Goal: Task Accomplishment & Management: Manage account settings

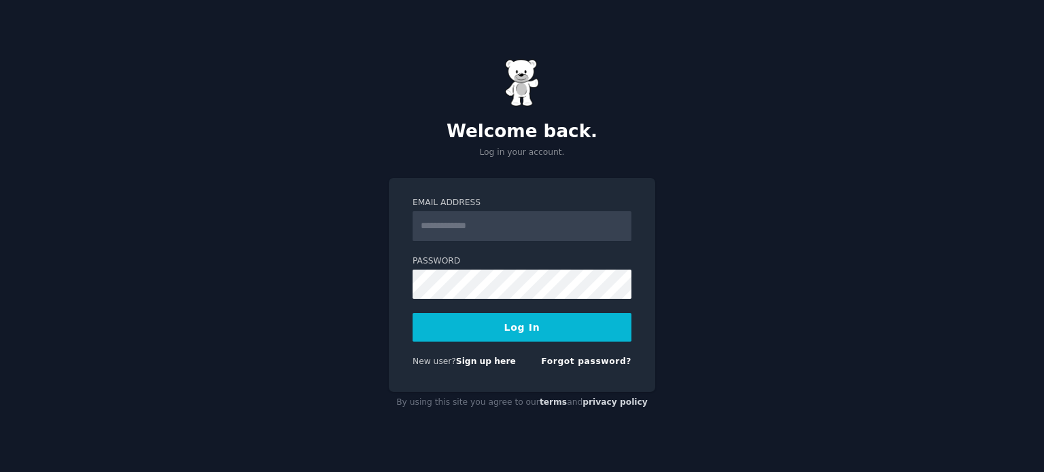
type input "**********"
click at [512, 328] on button "Log In" at bounding box center [522, 327] width 219 height 29
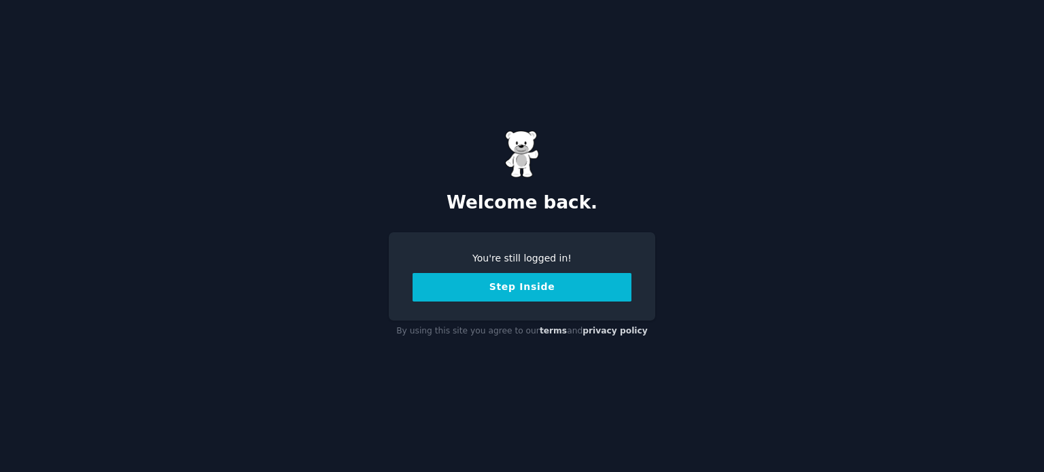
click at [559, 285] on button "Step Inside" at bounding box center [522, 287] width 219 height 29
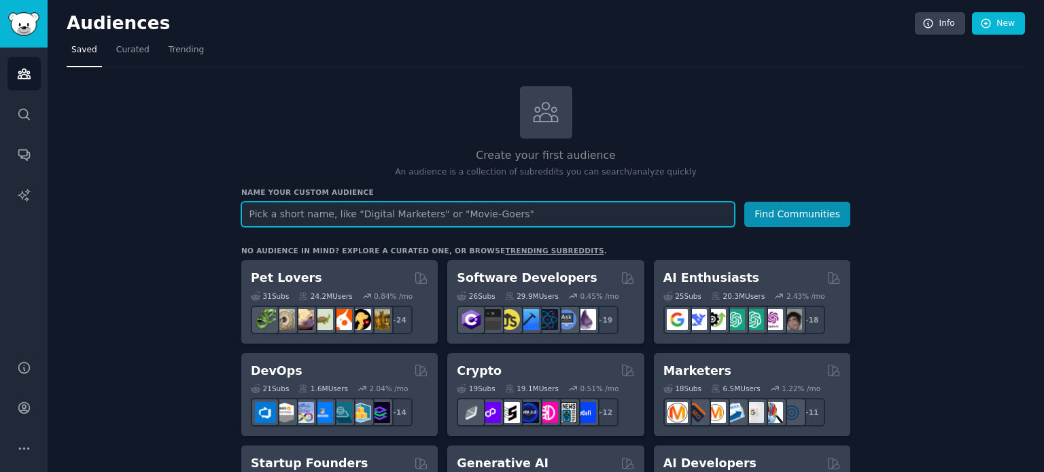
click at [324, 211] on input "text" at bounding box center [487, 214] width 493 height 25
type input "MSPs and IT Dept."
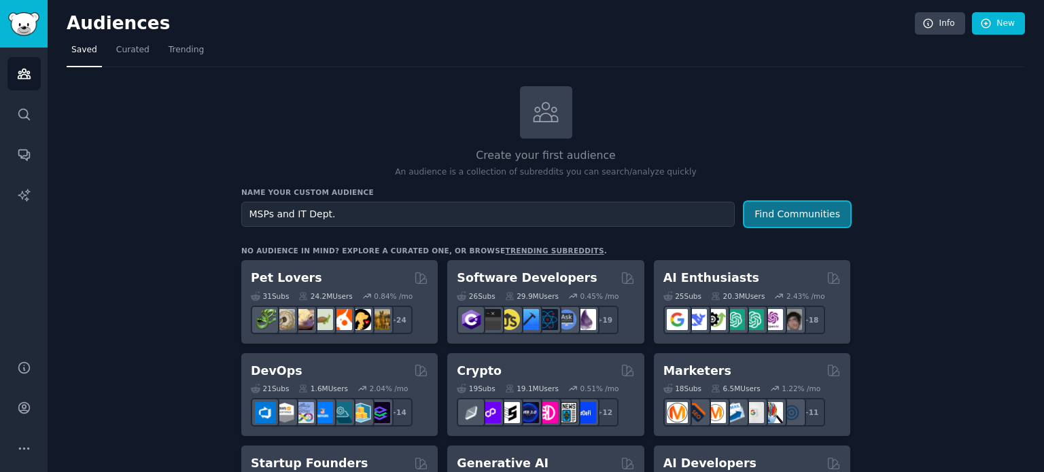
click at [800, 218] on button "Find Communities" at bounding box center [797, 214] width 106 height 25
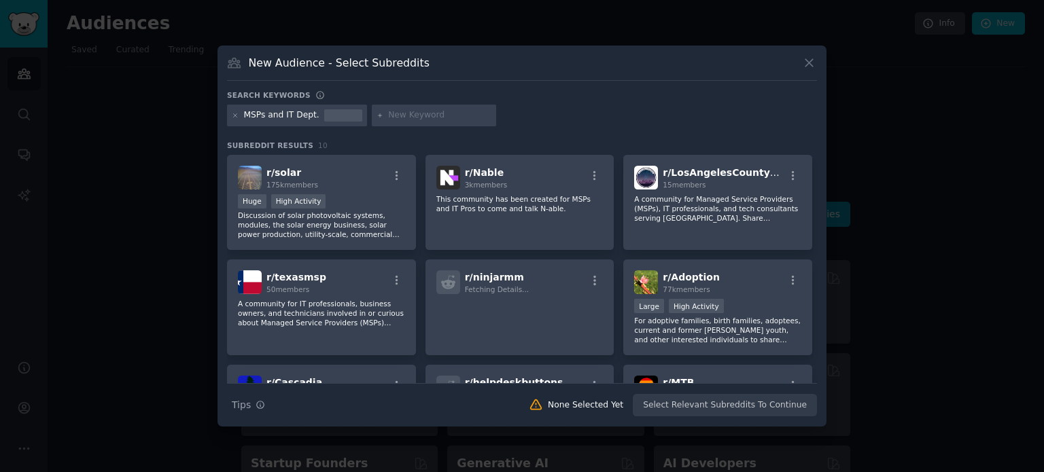
click at [407, 112] on input "text" at bounding box center [439, 115] width 103 height 12
type input "MSP"
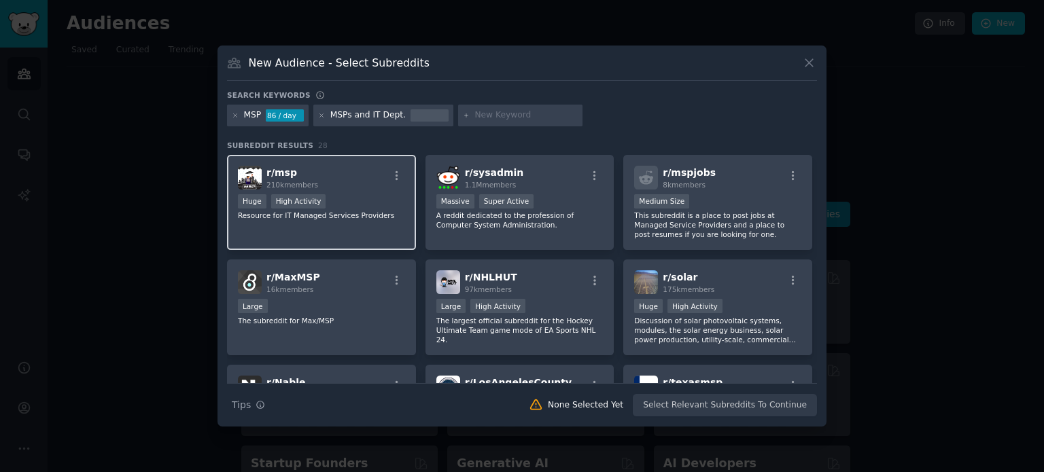
click at [355, 179] on div "r/ msp 210k members" at bounding box center [321, 178] width 167 height 24
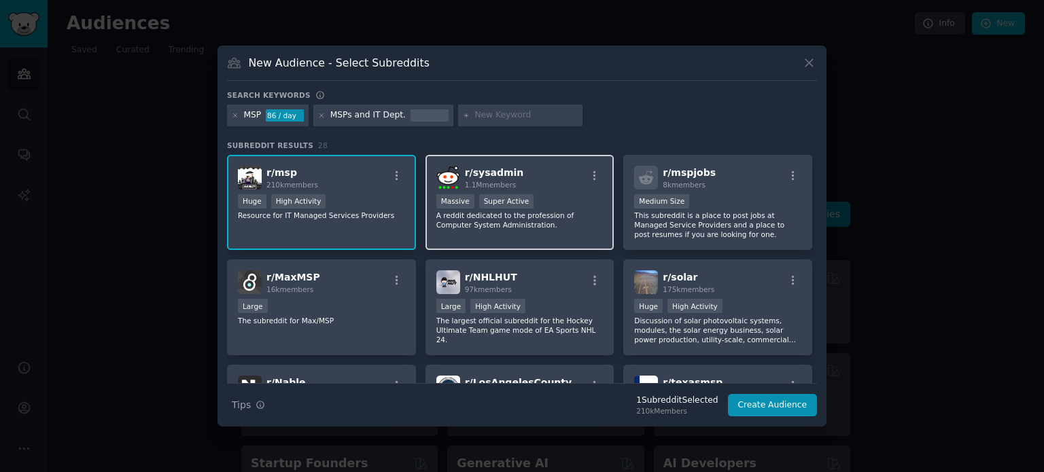
click at [560, 177] on div "r/ sysadmin 1.1M members" at bounding box center [519, 178] width 167 height 24
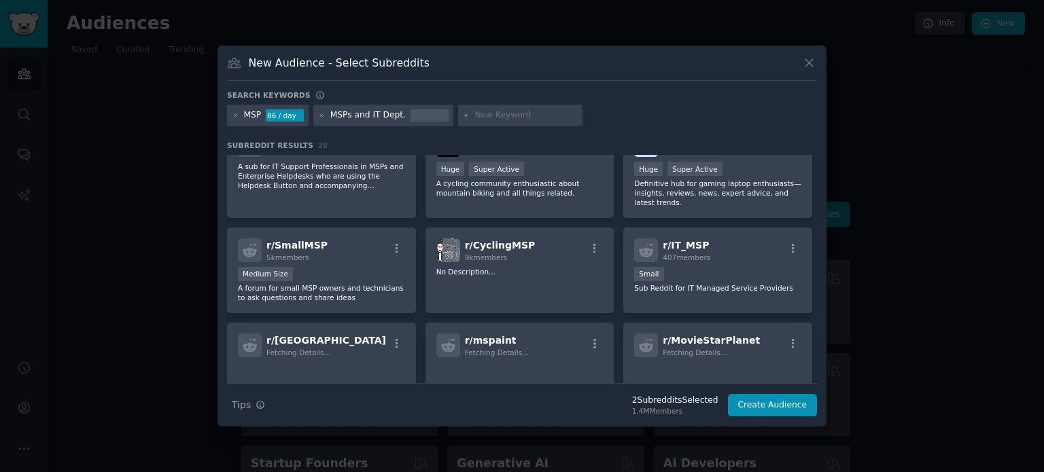
scroll to position [476, 0]
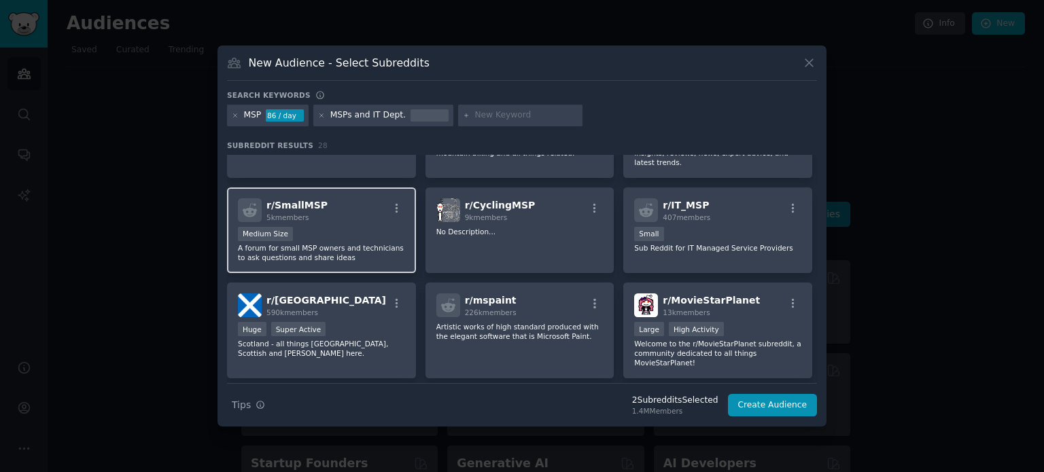
click at [358, 230] on div "Medium Size" at bounding box center [321, 235] width 167 height 17
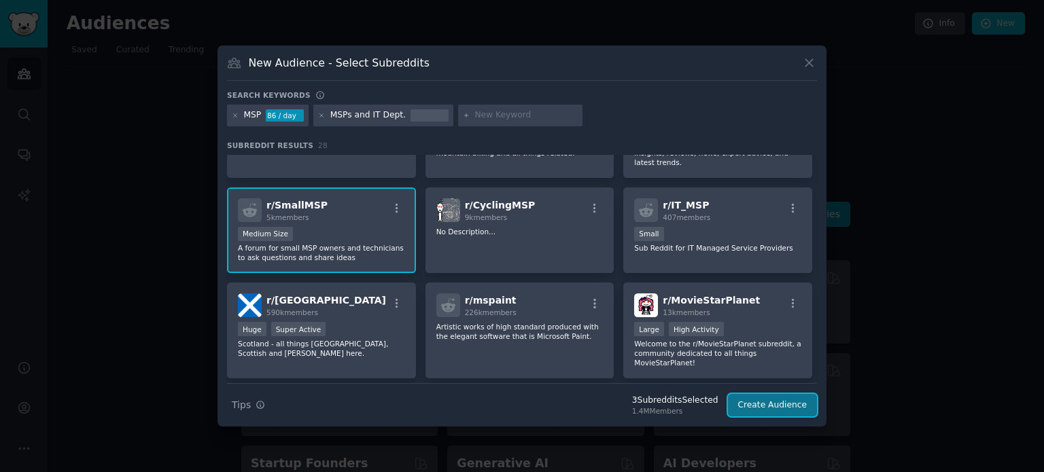
click at [748, 401] on button "Create Audience" at bounding box center [773, 405] width 90 height 23
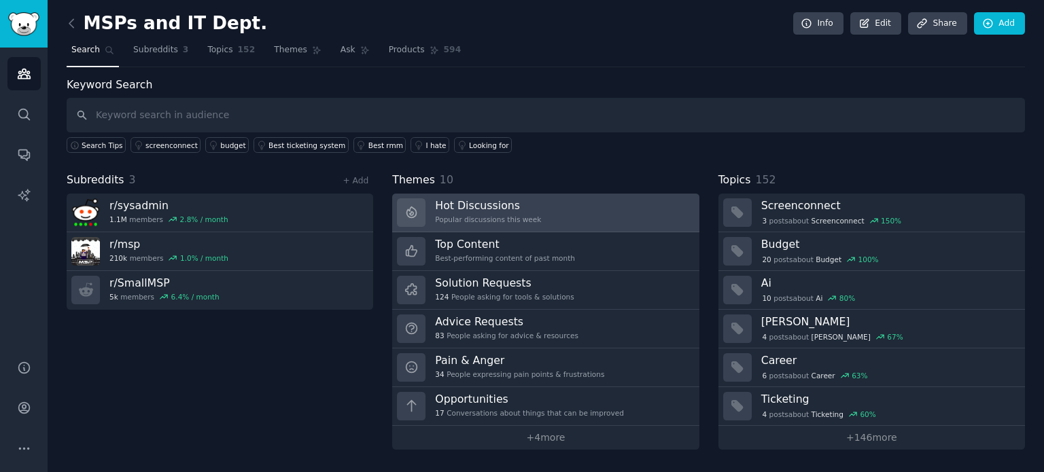
click at [633, 214] on link "Hot Discussions Popular discussions this week" at bounding box center [545, 213] width 307 height 39
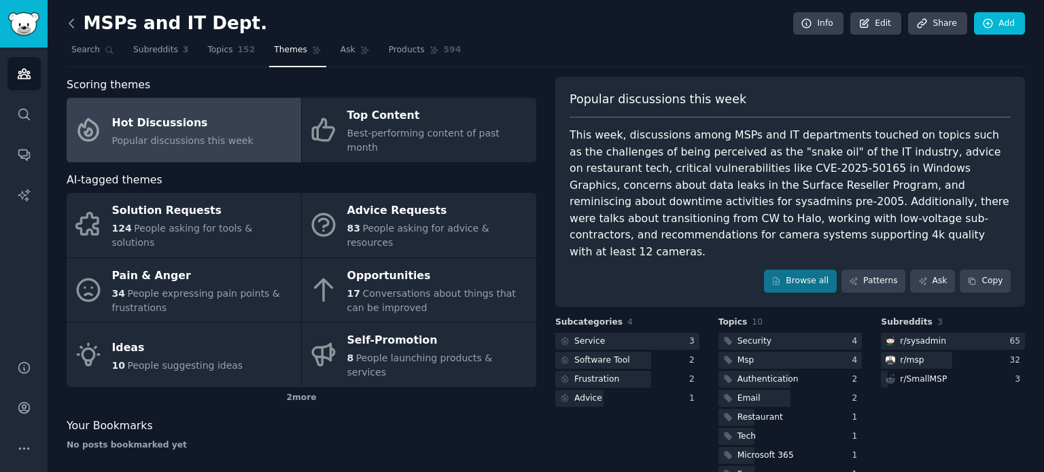
click at [71, 21] on icon at bounding box center [71, 23] width 4 height 8
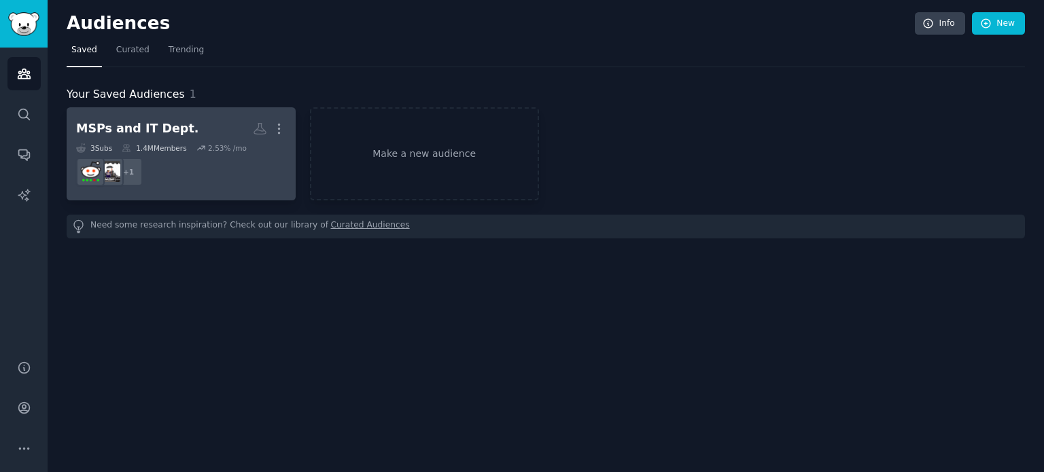
click at [203, 172] on dd "+ 1" at bounding box center [181, 172] width 210 height 38
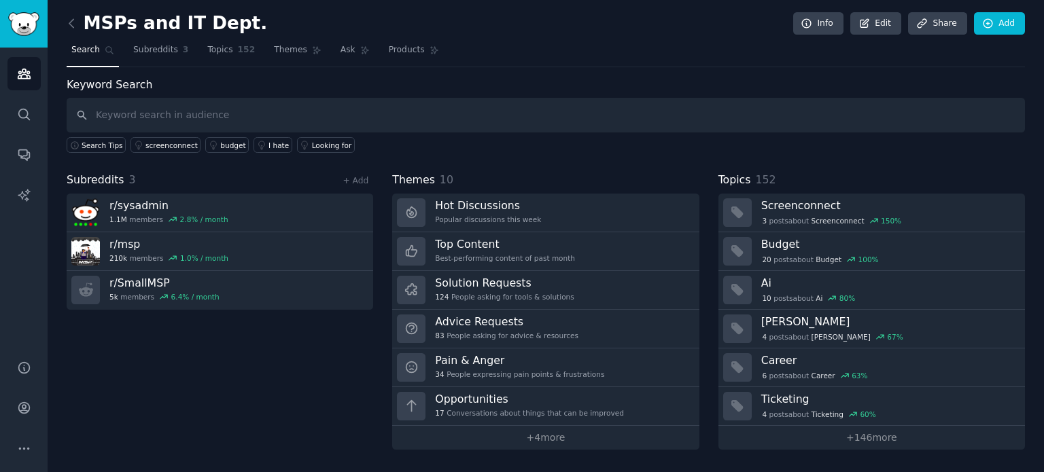
click at [284, 115] on input "text" at bounding box center [546, 115] width 958 height 35
click at [348, 178] on link "+ Add" at bounding box center [356, 181] width 26 height 10
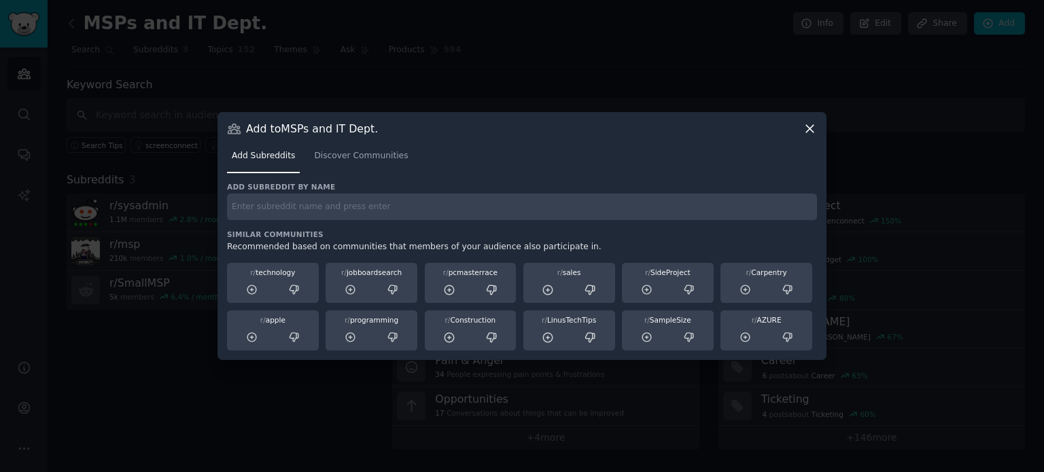
click at [364, 223] on div "Add subreddit by name Similar Communities Recommended based on communities that…" at bounding box center [522, 266] width 590 height 169
click at [389, 213] on input "text" at bounding box center [522, 207] width 590 height 27
type input "IT support"
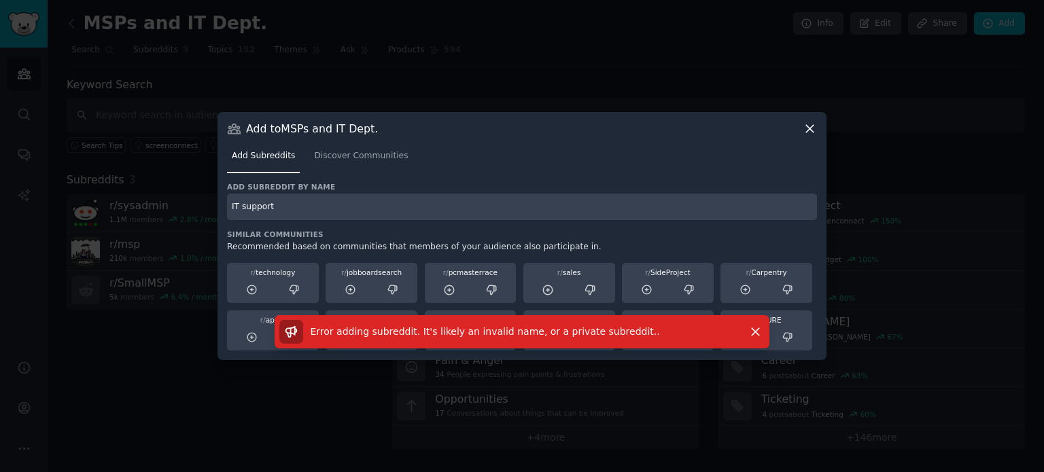
click at [335, 209] on input "IT support" at bounding box center [522, 207] width 590 height 27
drag, startPoint x: 291, startPoint y: 203, endPoint x: 175, endPoint y: 202, distance: 116.2
click at [175, 202] on div "​ Add to MSPs and IT Dept. Add Subreddits Discover Communities Add subreddit by…" at bounding box center [522, 236] width 1034 height 472
click at [351, 145] on link "Discover Communities" at bounding box center [360, 159] width 103 height 28
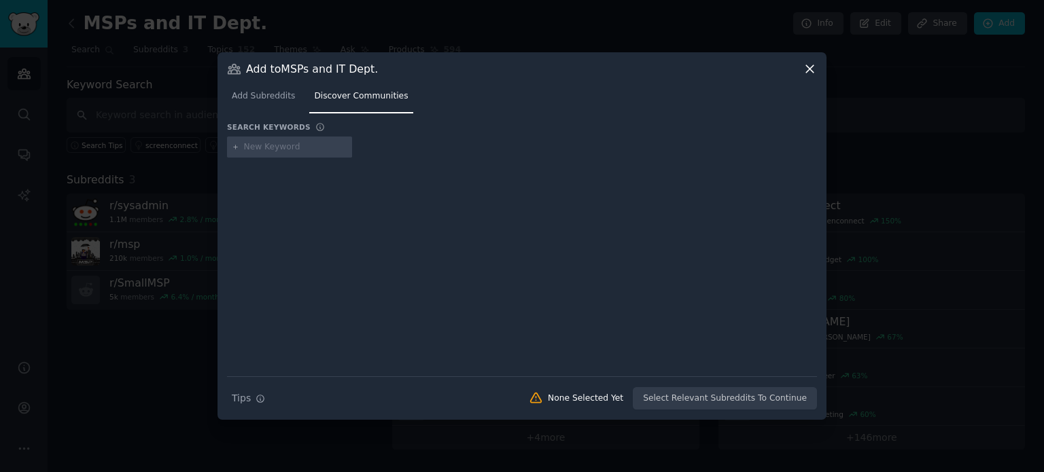
click at [297, 150] on input "text" at bounding box center [295, 147] width 103 height 12
type input "IT support"
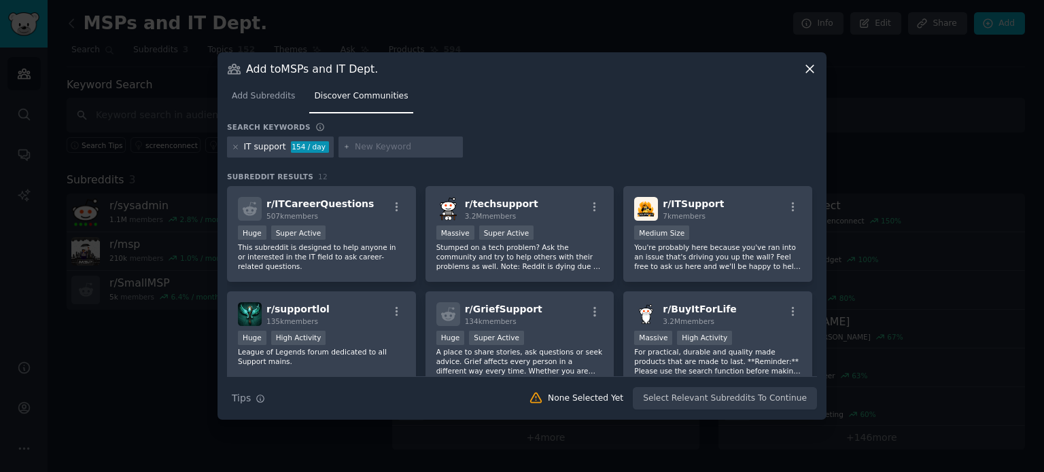
click at [487, 107] on nav "Add Subreddits Discover Communities" at bounding box center [522, 100] width 590 height 28
click at [365, 150] on input "text" at bounding box center [406, 147] width 103 height 12
type input "IT management"
click at [234, 146] on icon at bounding box center [235, 146] width 3 height 3
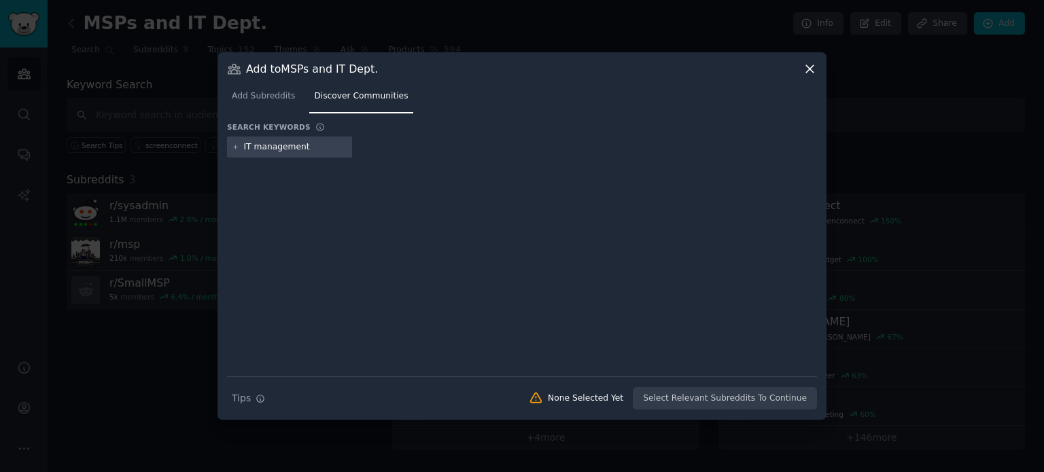
click at [332, 150] on input "IT management" at bounding box center [295, 147] width 103 height 12
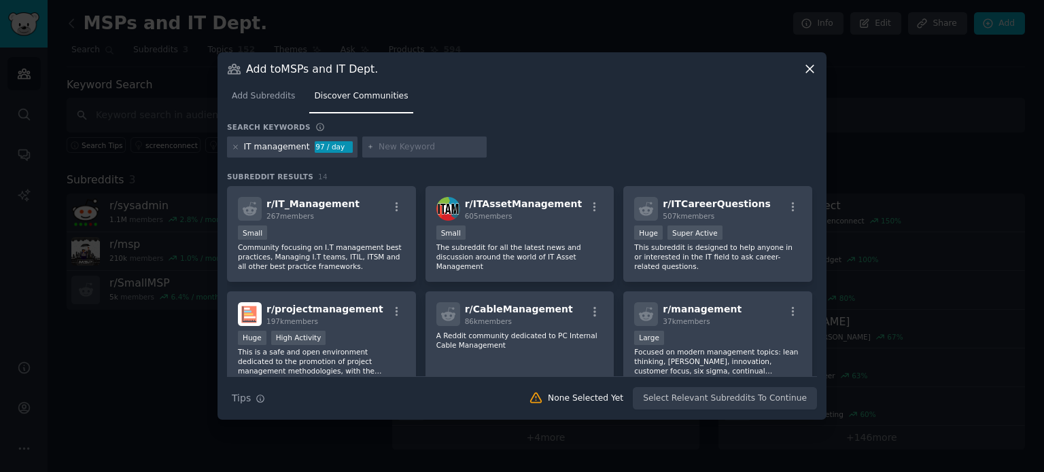
click at [563, 146] on div "IT management 97 / day" at bounding box center [522, 150] width 590 height 27
click at [353, 234] on div "100 - 1000 members Small" at bounding box center [321, 234] width 167 height 17
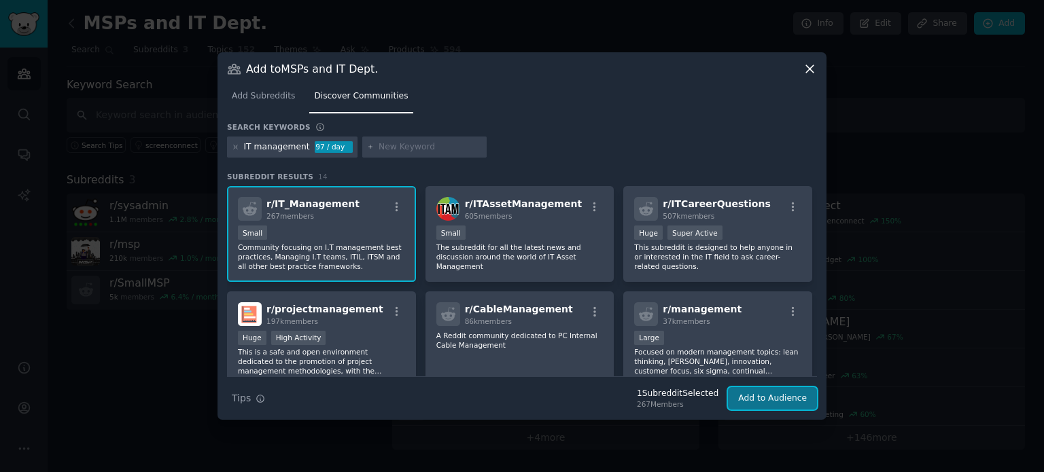
click at [754, 396] on button "Add to Audience" at bounding box center [772, 398] width 89 height 23
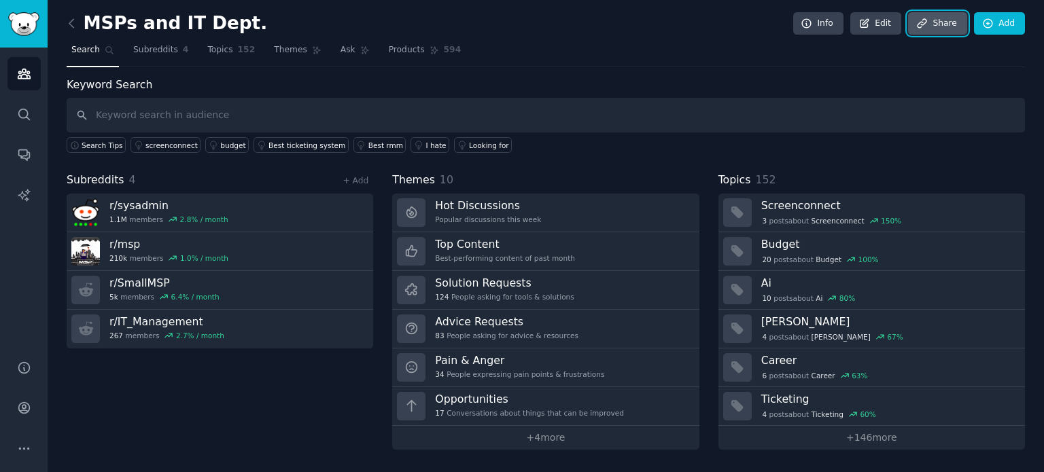
click at [941, 22] on link "Share" at bounding box center [937, 23] width 58 height 23
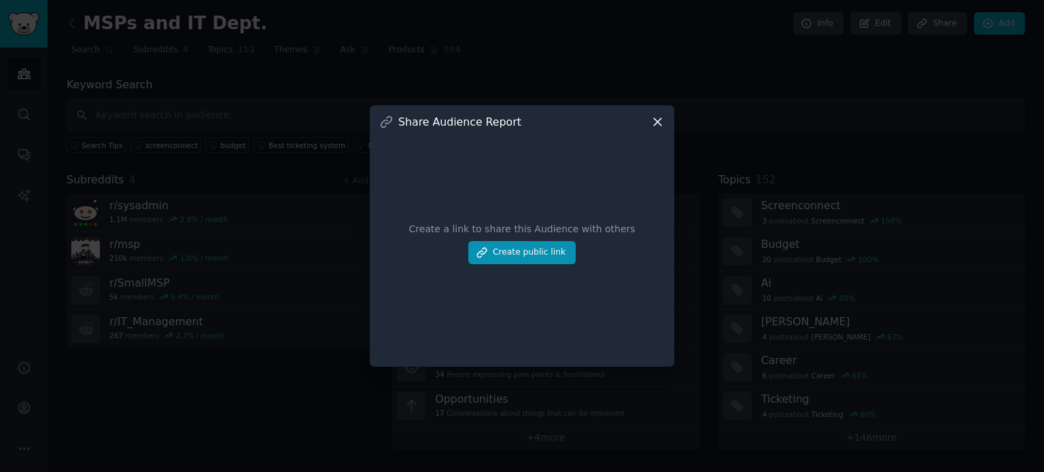
click at [656, 116] on icon at bounding box center [657, 122] width 14 height 14
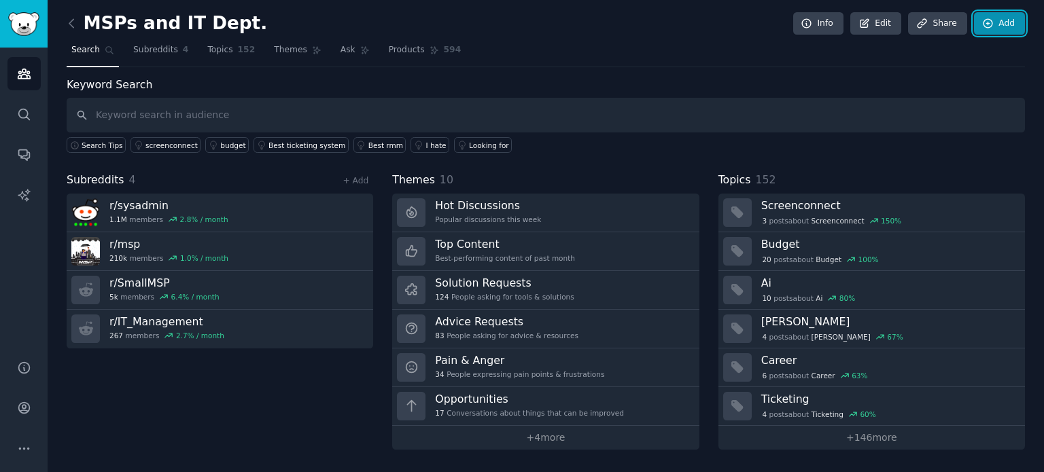
click at [994, 26] on icon at bounding box center [988, 24] width 12 height 12
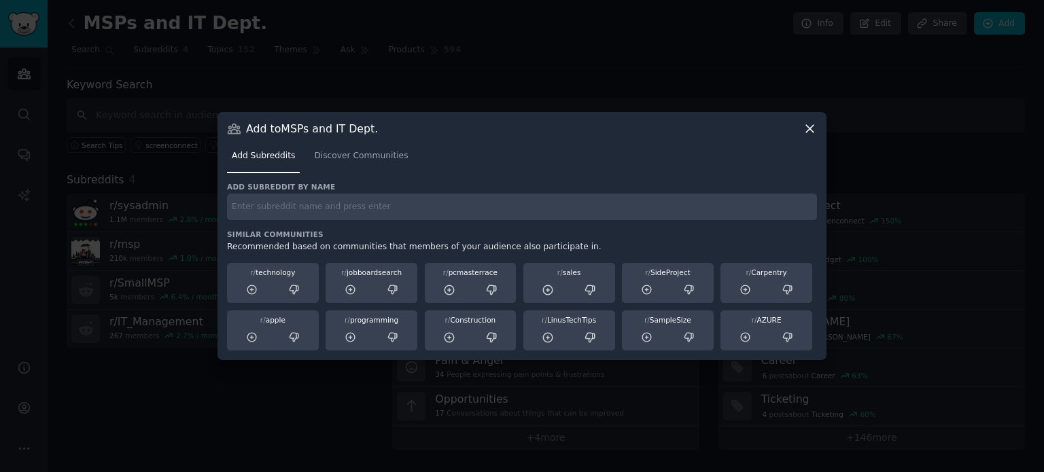
click at [811, 127] on icon at bounding box center [809, 128] width 7 height 7
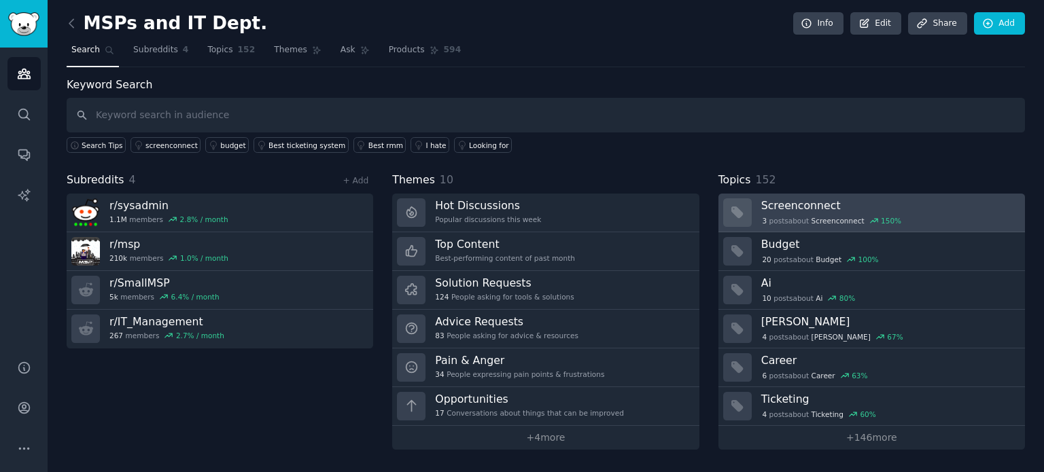
click at [905, 220] on div "3 post s about Screenconnect 150 %" at bounding box center [888, 221] width 254 height 12
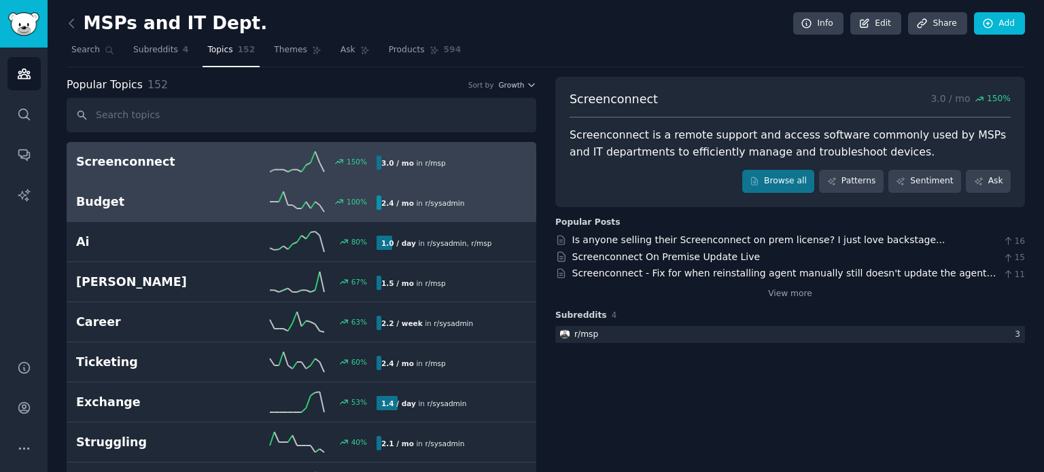
click at [211, 206] on h2 "Budget" at bounding box center [151, 202] width 150 height 17
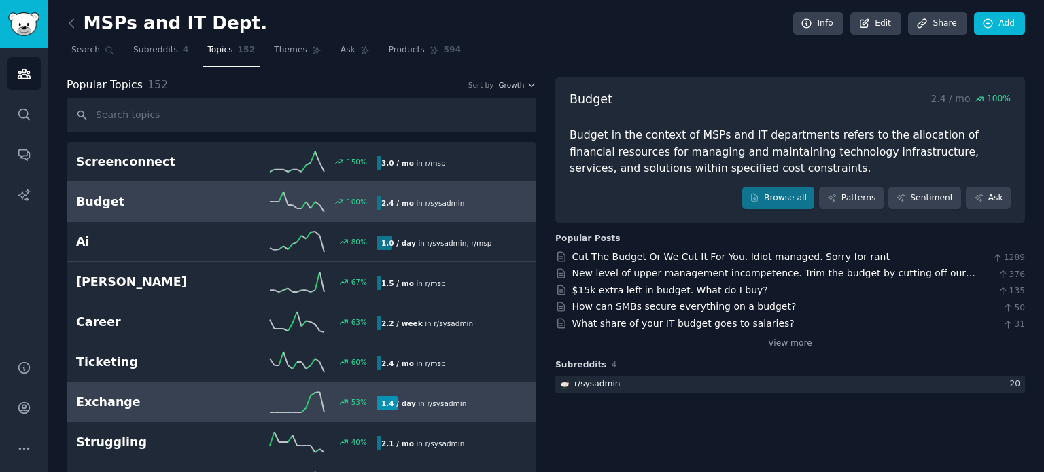
click at [489, 400] on div "1.4 / day in r/ sysadmin" at bounding box center [447, 403] width 141 height 14
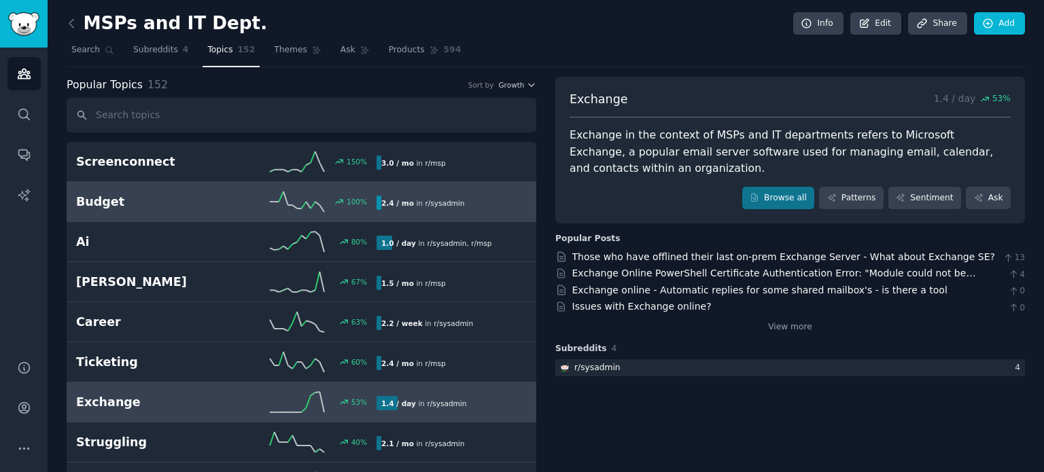
click at [490, 206] on div "2.4 / mo in r/ sysadmin" at bounding box center [447, 203] width 141 height 14
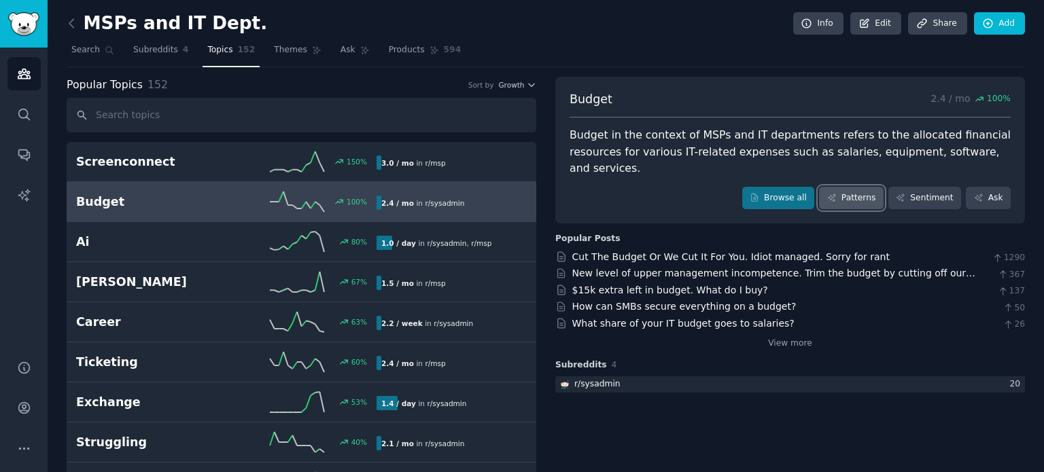
click at [853, 187] on link "Patterns" at bounding box center [851, 198] width 64 height 23
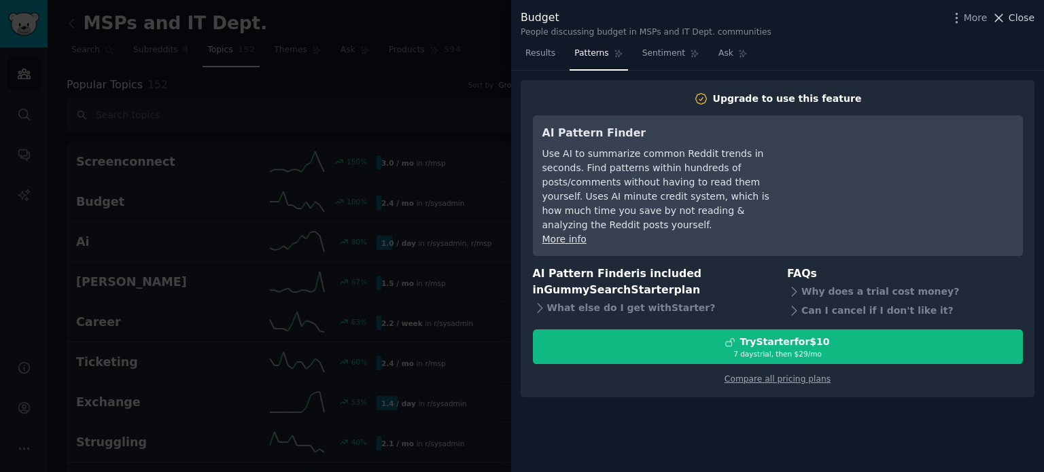
click at [1009, 18] on button "Close" at bounding box center [1013, 18] width 43 height 14
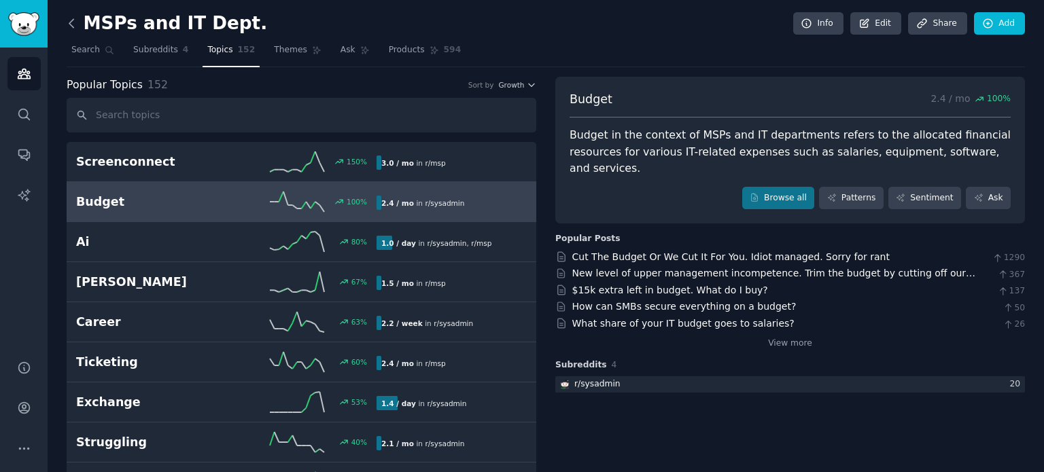
click at [76, 25] on icon at bounding box center [72, 23] width 14 height 14
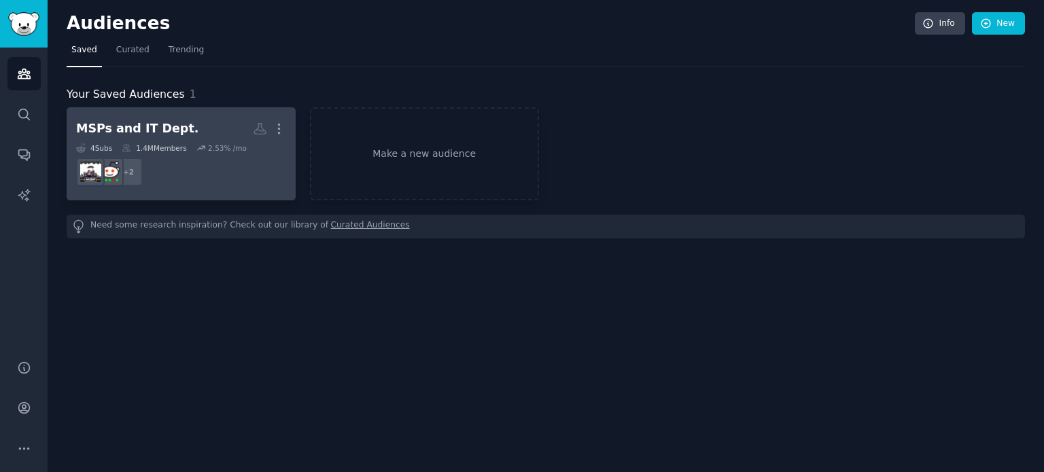
click at [211, 162] on dd "+ 2" at bounding box center [181, 172] width 210 height 38
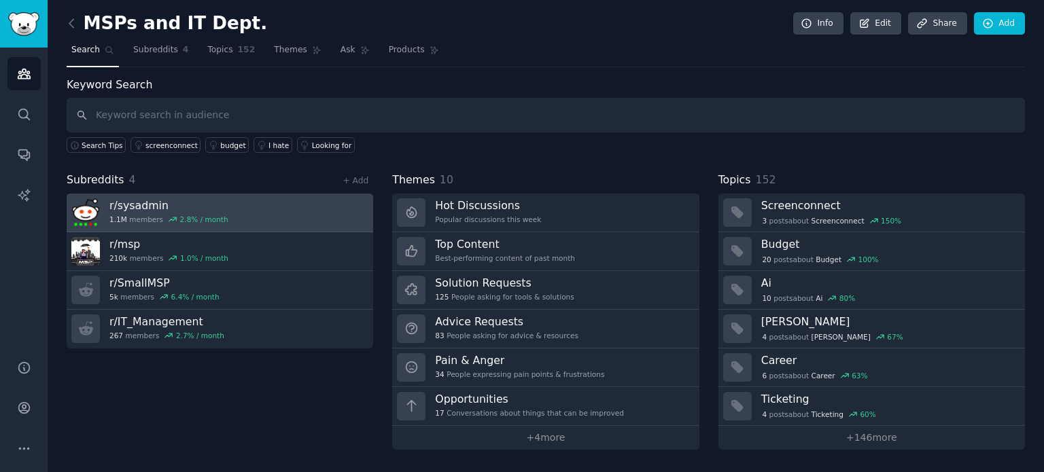
click at [307, 205] on link "r/ sysadmin 1.1M members 2.8 % / month" at bounding box center [220, 213] width 307 height 39
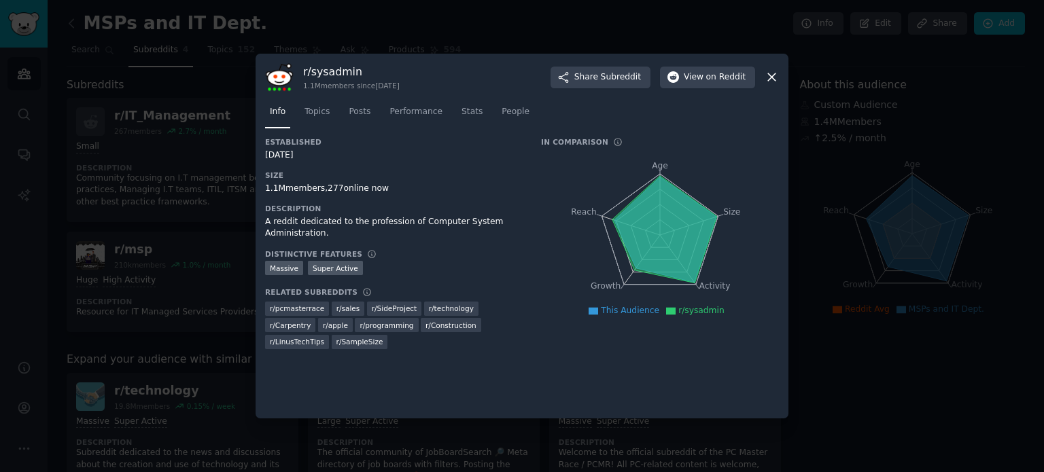
click at [765, 75] on icon at bounding box center [772, 77] width 14 height 14
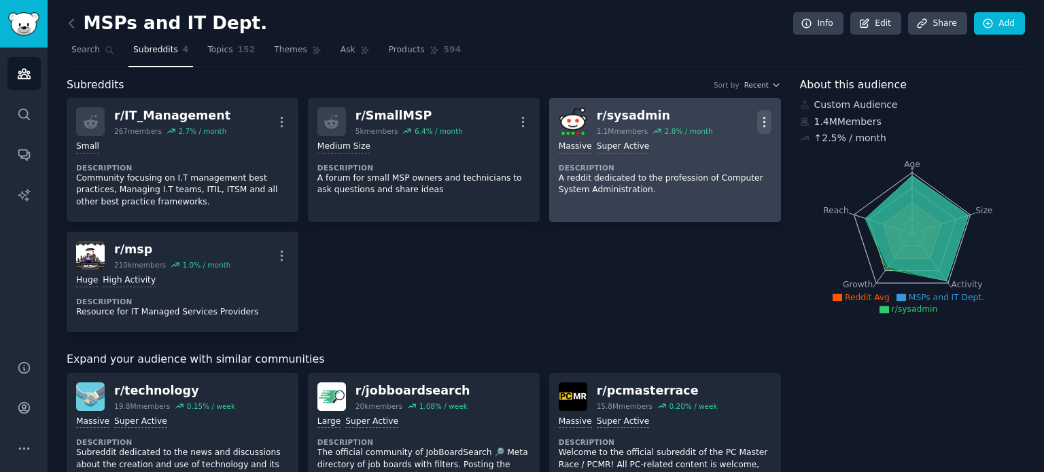
click at [762, 122] on icon "button" at bounding box center [764, 122] width 14 height 14
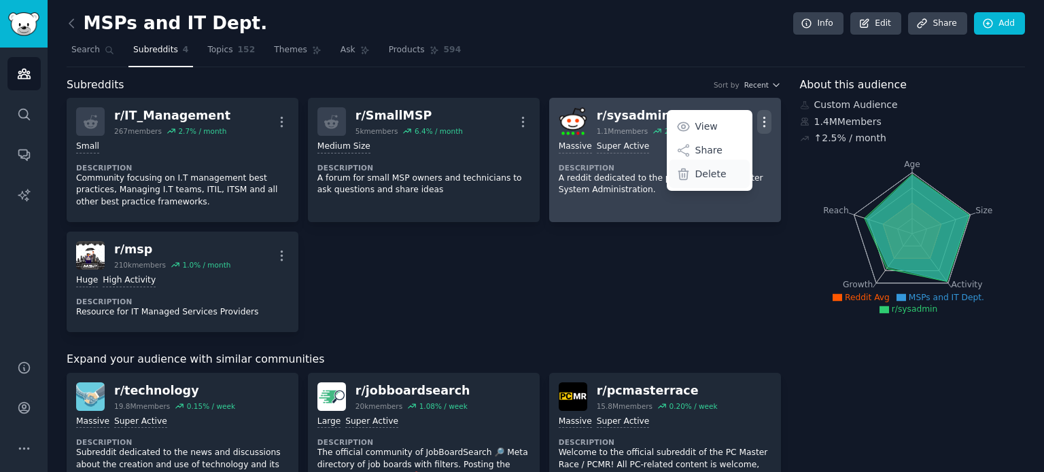
click at [709, 173] on p "Delete" at bounding box center [710, 174] width 31 height 14
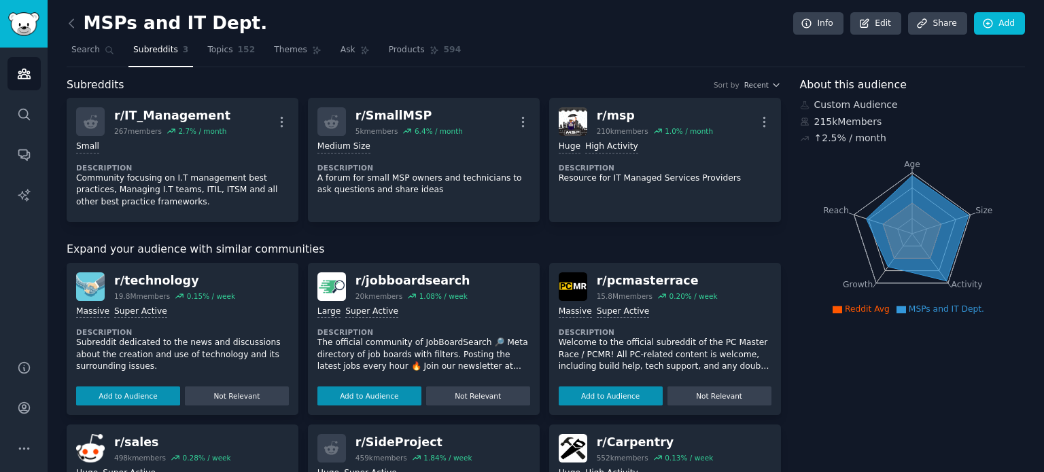
click at [157, 46] on span "Subreddits" at bounding box center [155, 50] width 45 height 12
click at [71, 21] on icon at bounding box center [71, 23] width 4 height 8
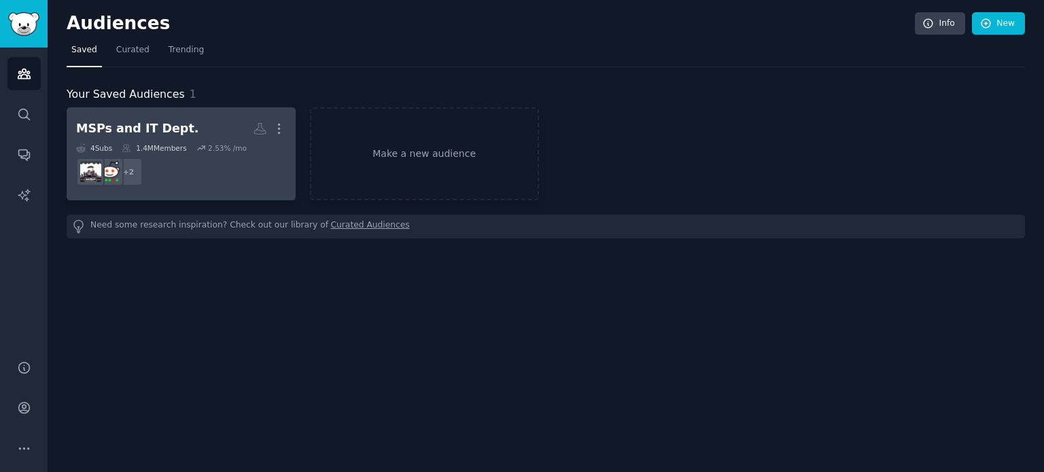
click at [210, 131] on h2 "MSPs and IT Dept. More" at bounding box center [181, 129] width 210 height 24
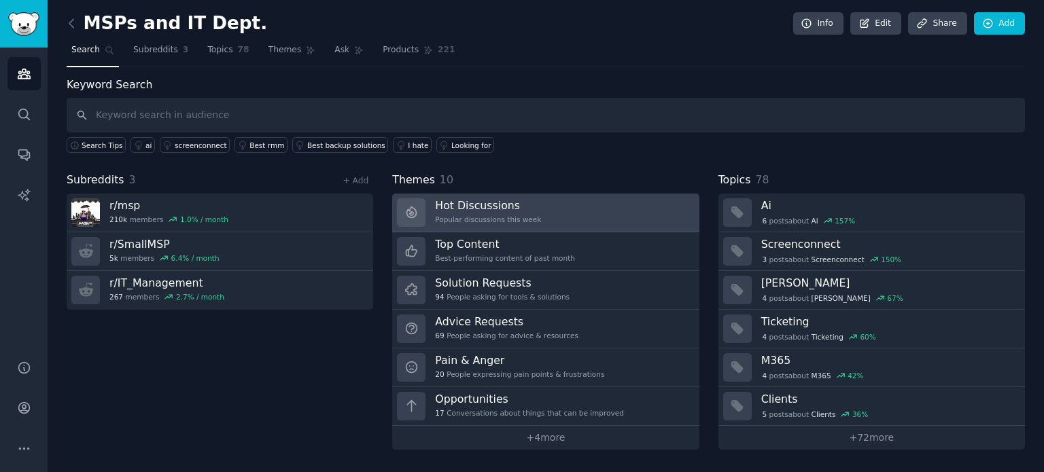
click at [587, 214] on link "Hot Discussions Popular discussions this week" at bounding box center [545, 213] width 307 height 39
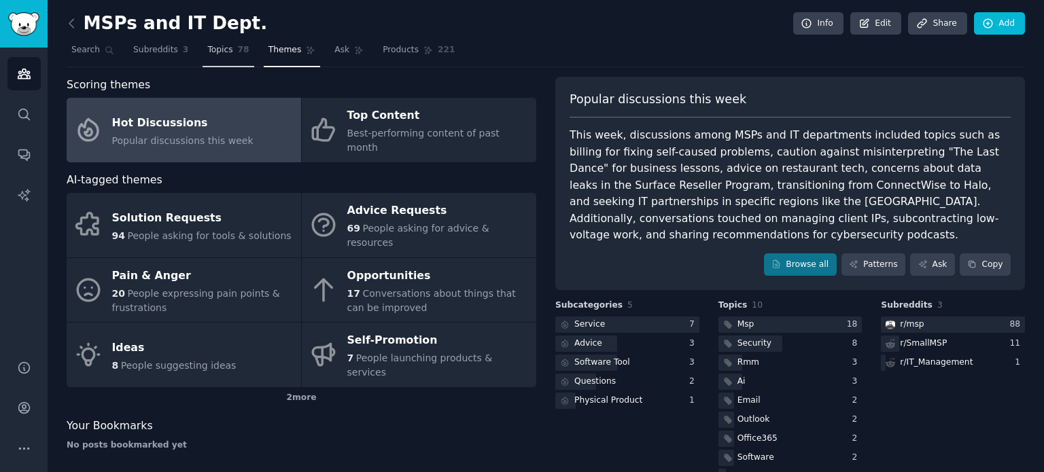
click at [216, 54] on span "Topics" at bounding box center [219, 50] width 25 height 12
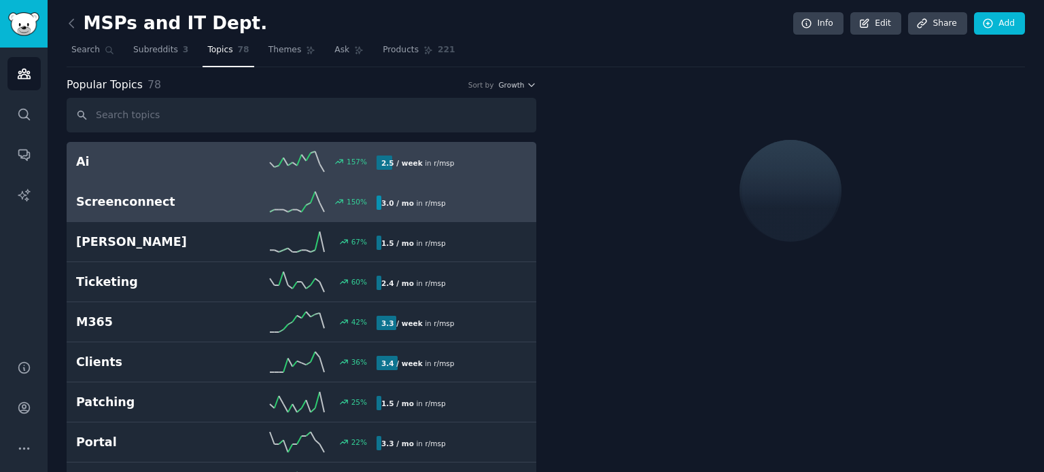
click at [226, 214] on link "Screenconnect 150 % 3.0 / mo in r/ msp 150% increase in mentions recently" at bounding box center [302, 202] width 470 height 40
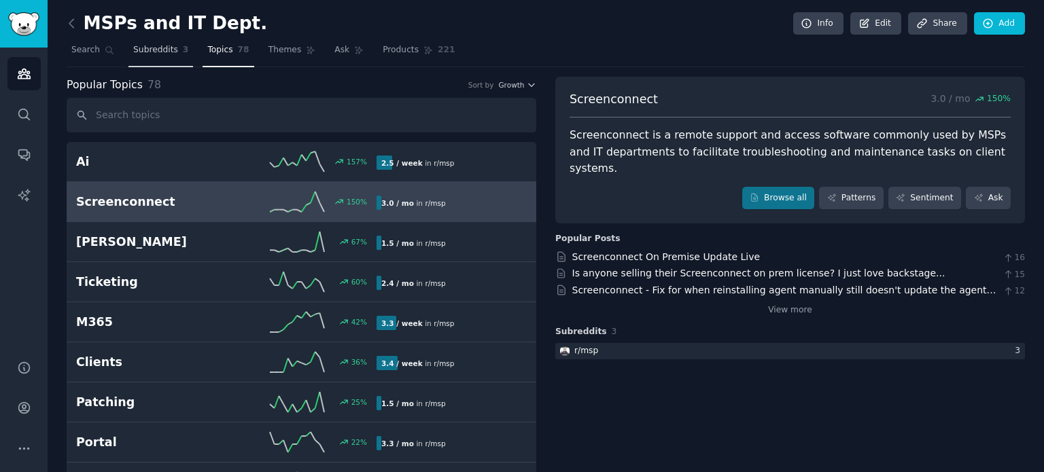
click at [155, 50] on span "Subreddits" at bounding box center [155, 50] width 45 height 12
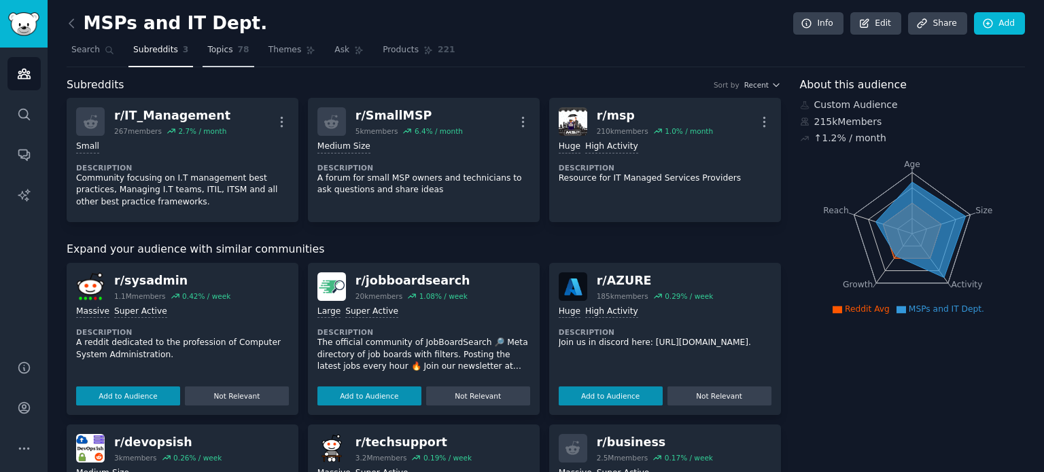
click at [222, 46] on span "Topics" at bounding box center [219, 50] width 25 height 12
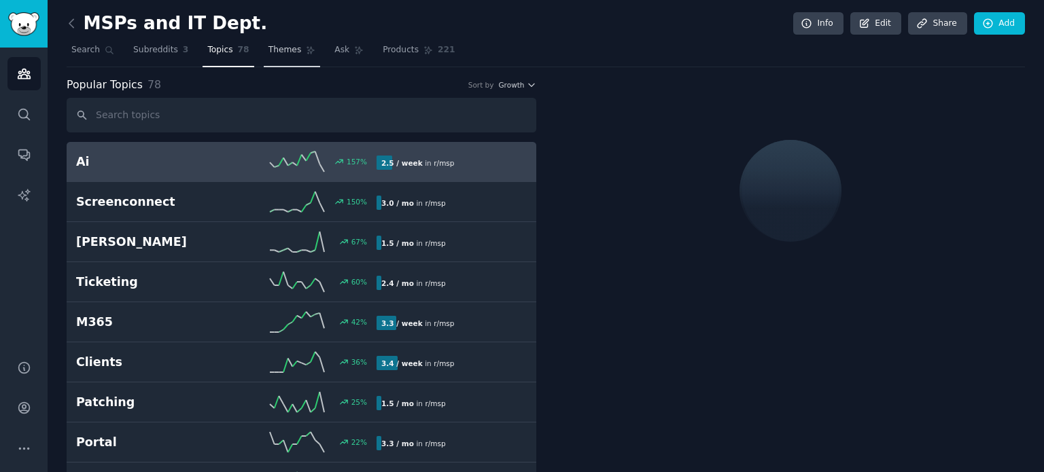
click at [306, 51] on icon at bounding box center [311, 51] width 10 height 10
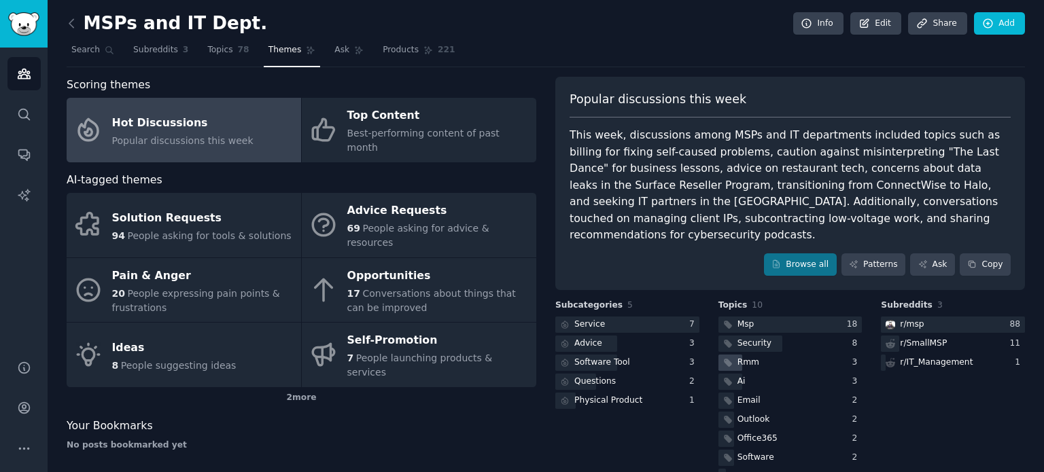
click at [760, 355] on div "Rmm" at bounding box center [790, 363] width 144 height 17
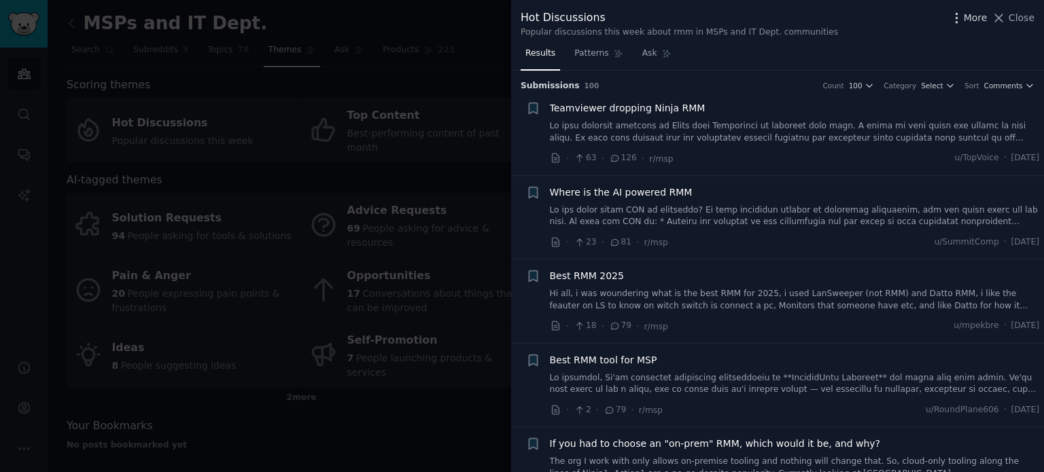
click at [966, 18] on button "More" at bounding box center [968, 18] width 38 height 14
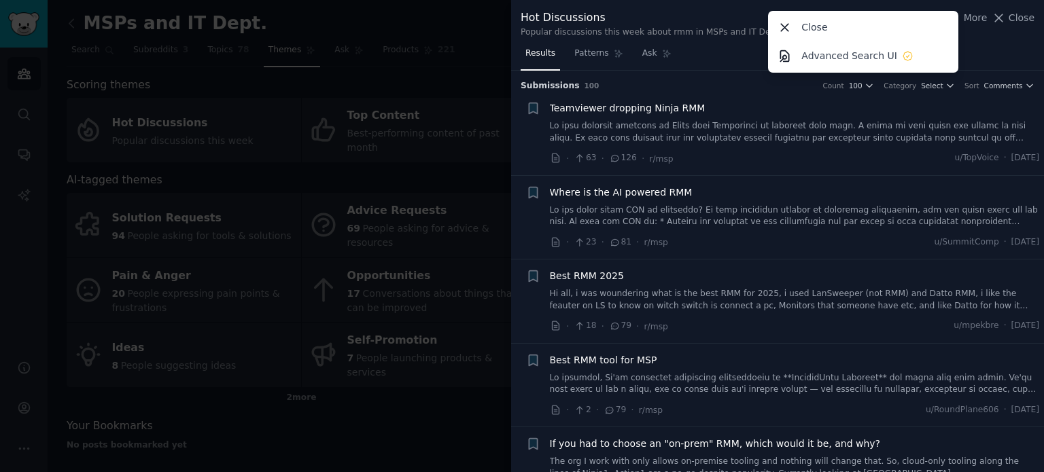
drag, startPoint x: 739, startPoint y: 42, endPoint x: 727, endPoint y: 43, distance: 12.9
click at [739, 42] on div "Hot Discussions Popular discussions this week about rmm in MSPs and IT Dept. co…" at bounding box center [777, 21] width 533 height 43
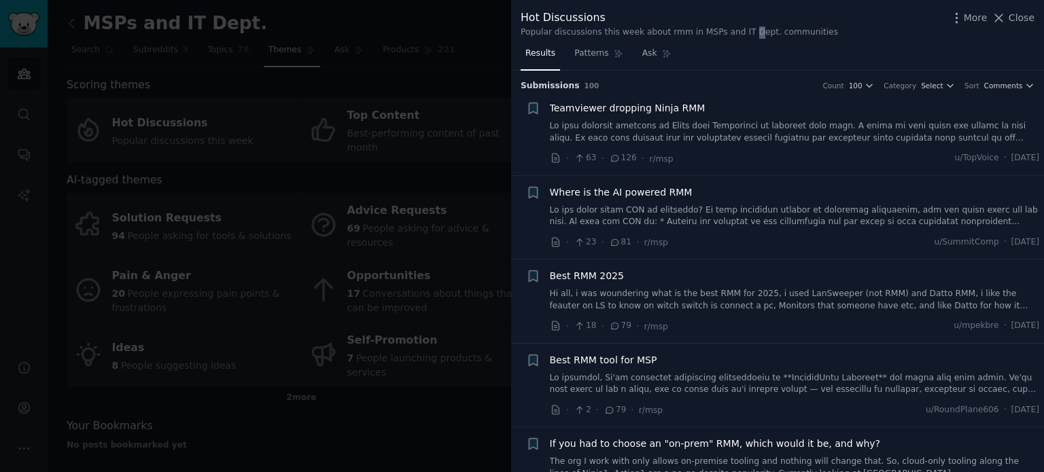
drag, startPoint x: 1018, startPoint y: 18, endPoint x: 998, endPoint y: 41, distance: 30.8
click at [1021, 18] on span "Close" at bounding box center [1022, 18] width 26 height 14
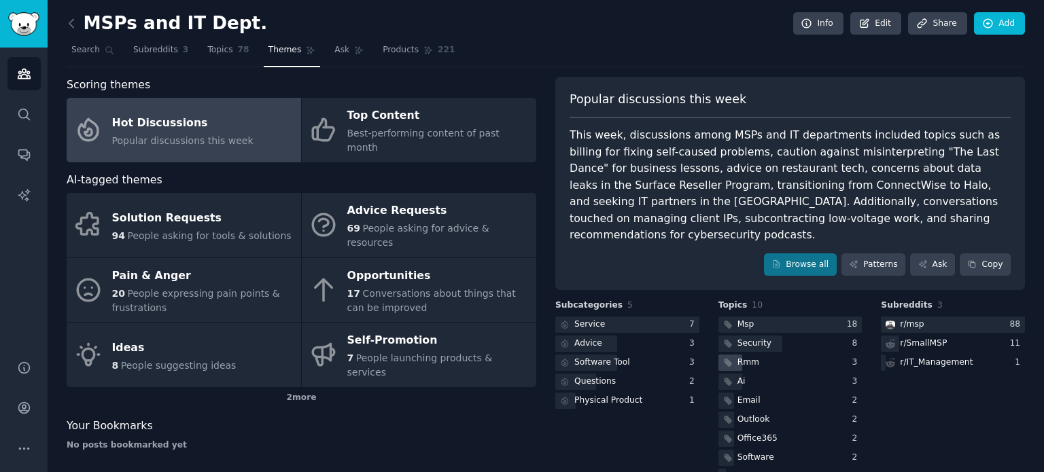
click at [726, 359] on icon at bounding box center [728, 363] width 8 height 8
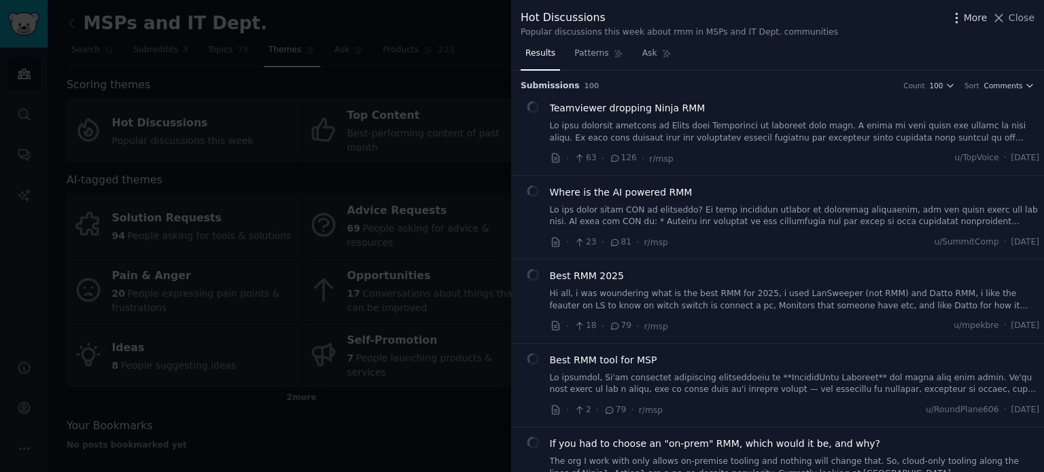
click at [968, 17] on span "More" at bounding box center [976, 18] width 24 height 14
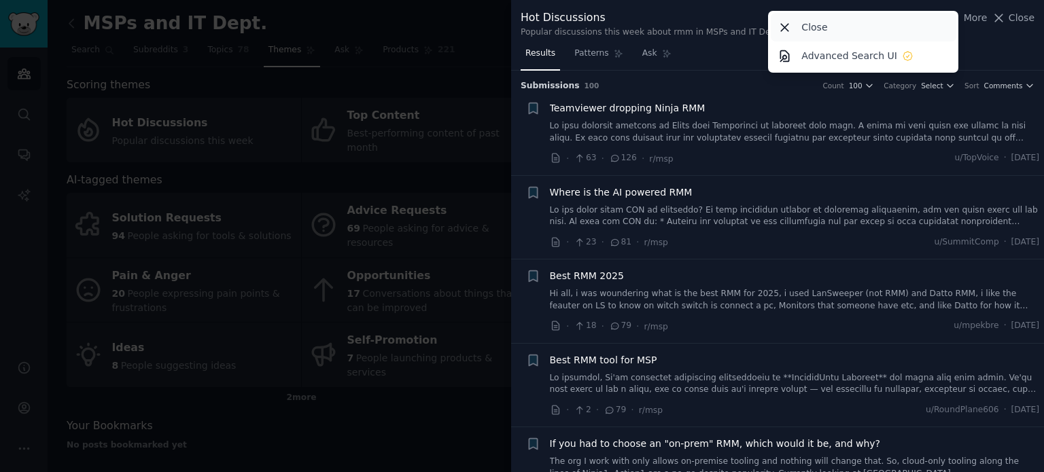
click at [785, 24] on icon at bounding box center [785, 27] width 7 height 7
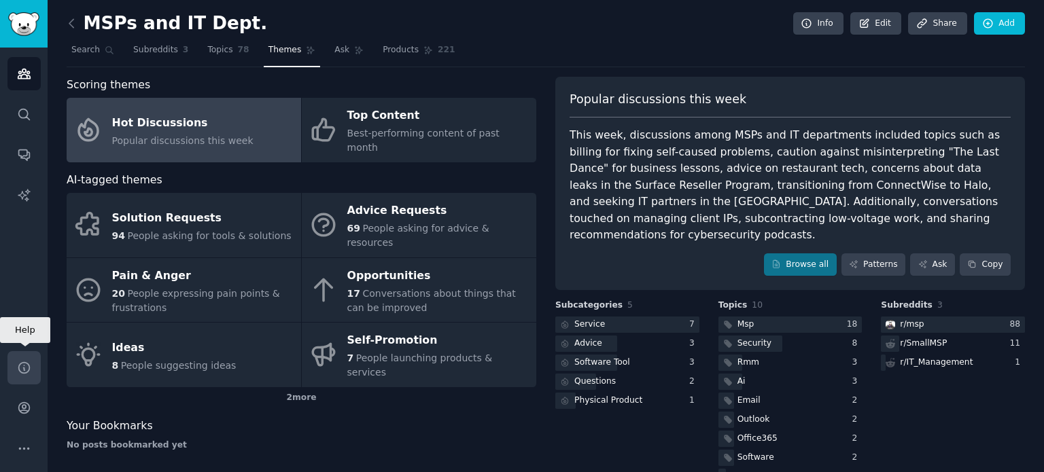
click at [35, 372] on link "Help" at bounding box center [23, 367] width 33 height 33
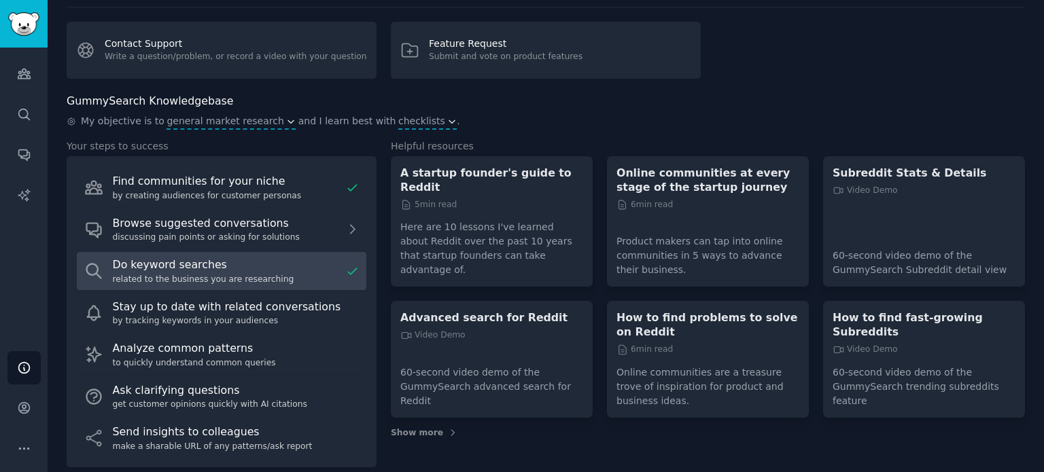
scroll to position [60, 0]
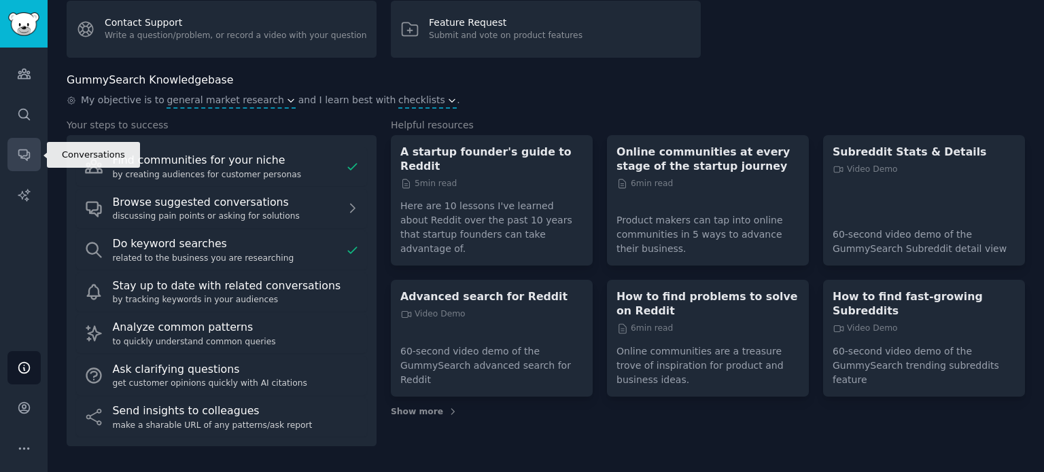
click at [22, 154] on icon "Sidebar" at bounding box center [24, 154] width 14 height 14
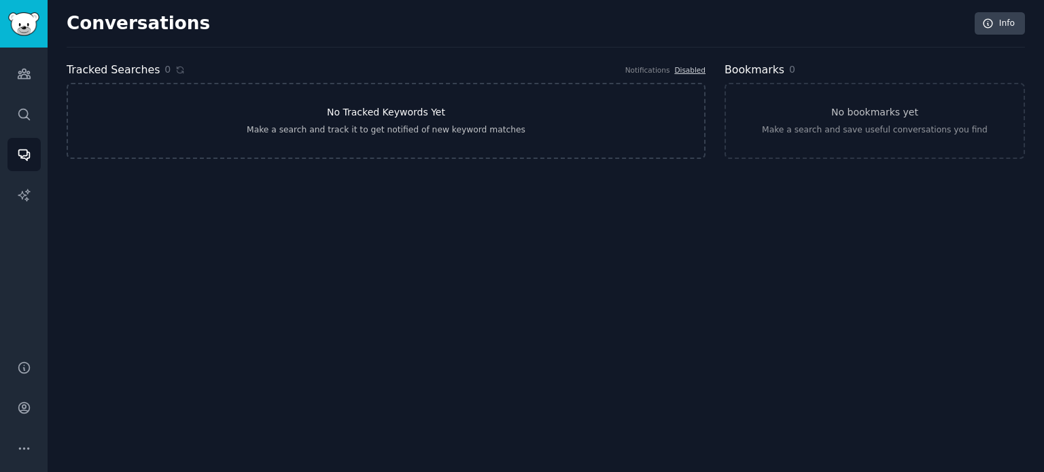
click at [410, 123] on link "No Tracked Keywords Yet Make a search and track it to get notified of new keywo…" at bounding box center [386, 121] width 639 height 76
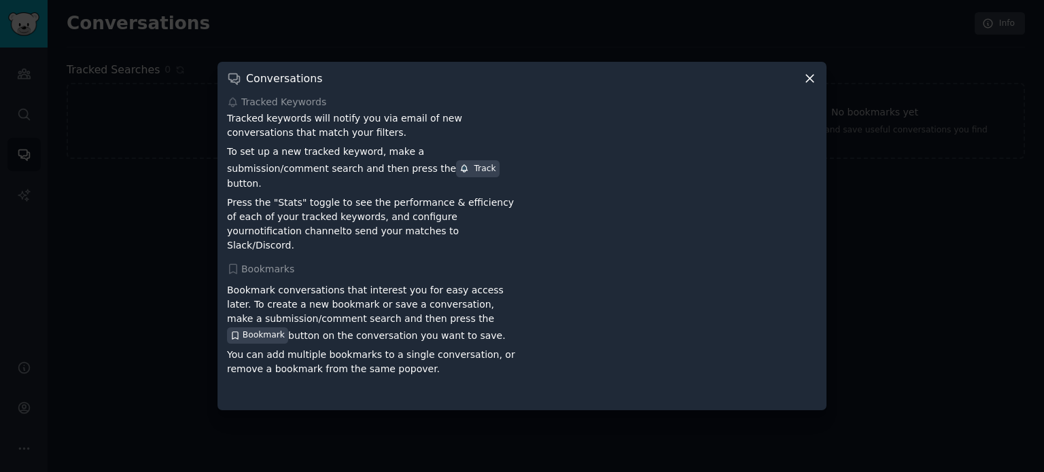
click at [802, 83] on div "Conversations" at bounding box center [522, 78] width 590 height 14
click at [809, 82] on icon at bounding box center [809, 78] width 7 height 7
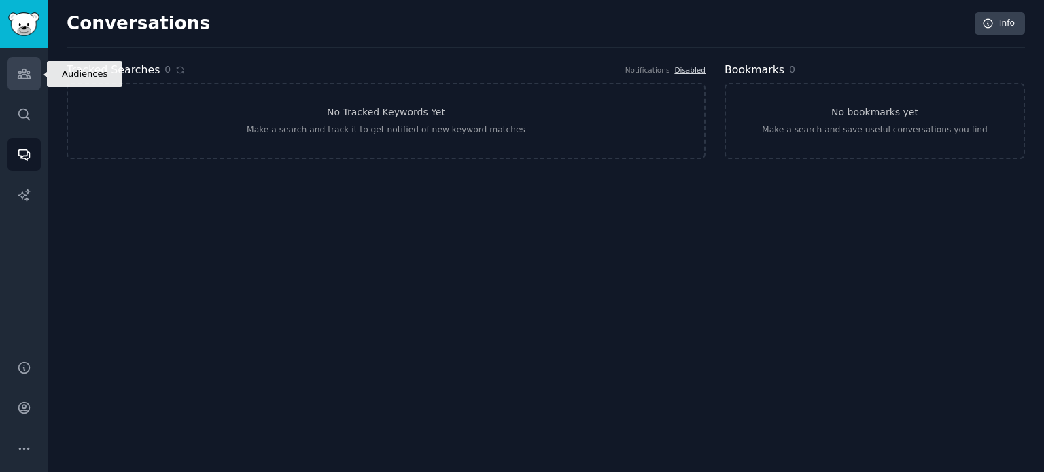
click at [31, 75] on link "Audiences" at bounding box center [23, 73] width 33 height 33
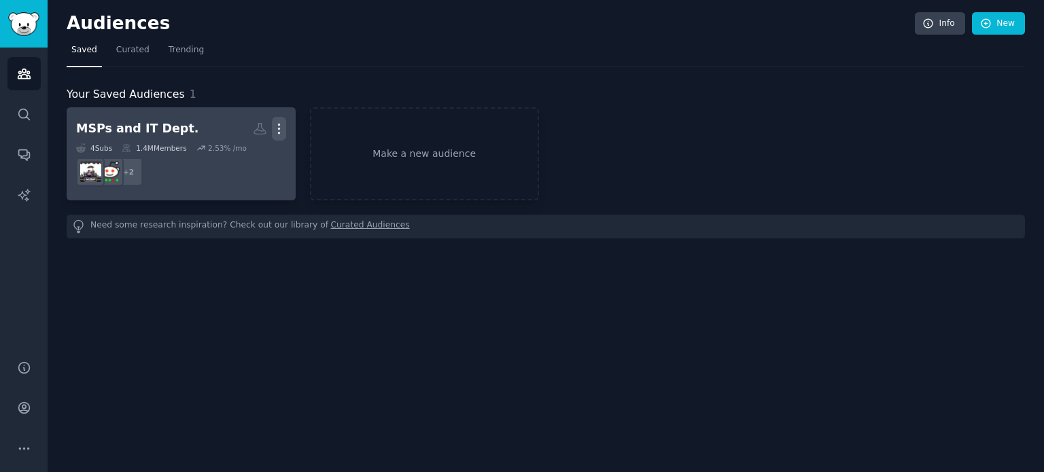
click at [277, 128] on icon "button" at bounding box center [279, 129] width 14 height 14
click at [189, 172] on dd "+ 2" at bounding box center [181, 172] width 210 height 38
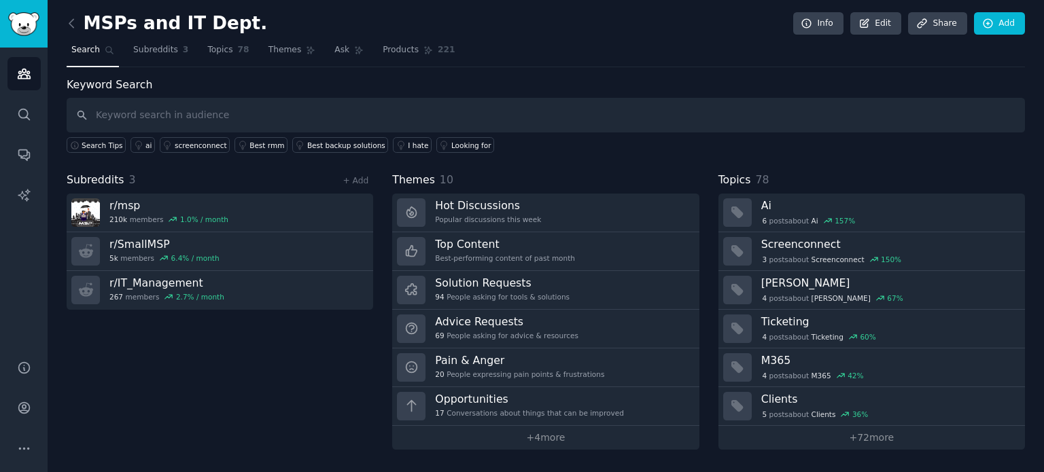
click at [384, 115] on input "text" at bounding box center [546, 115] width 958 height 35
type input "rmm"
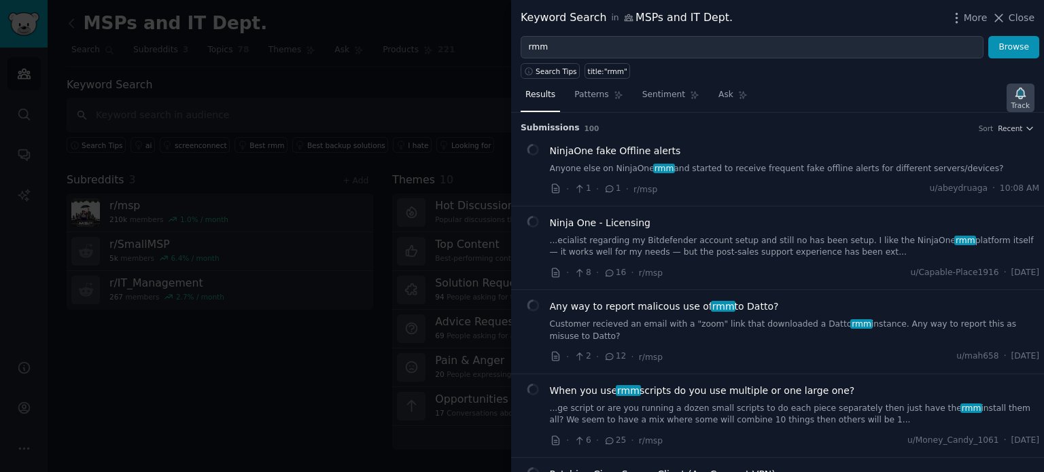
click at [1019, 97] on icon "button" at bounding box center [1020, 93] width 10 height 11
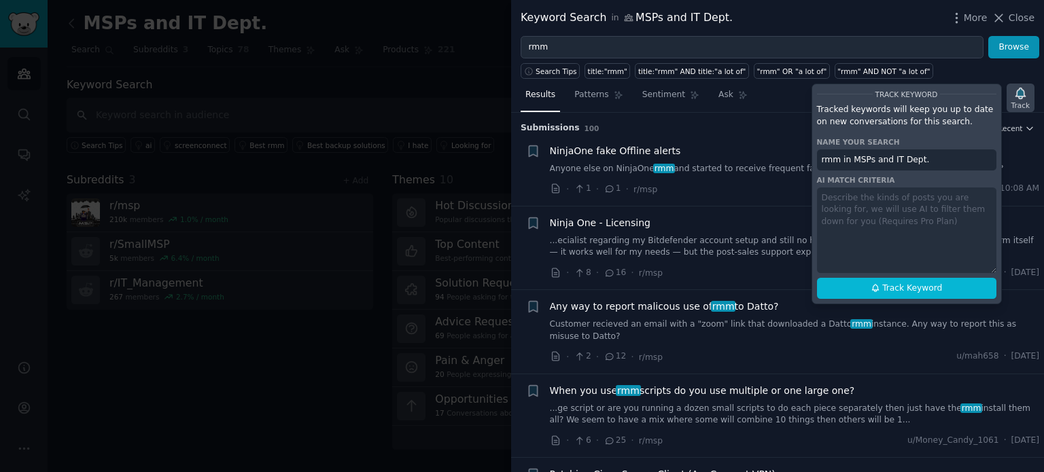
click at [1019, 94] on icon "button" at bounding box center [1020, 93] width 10 height 11
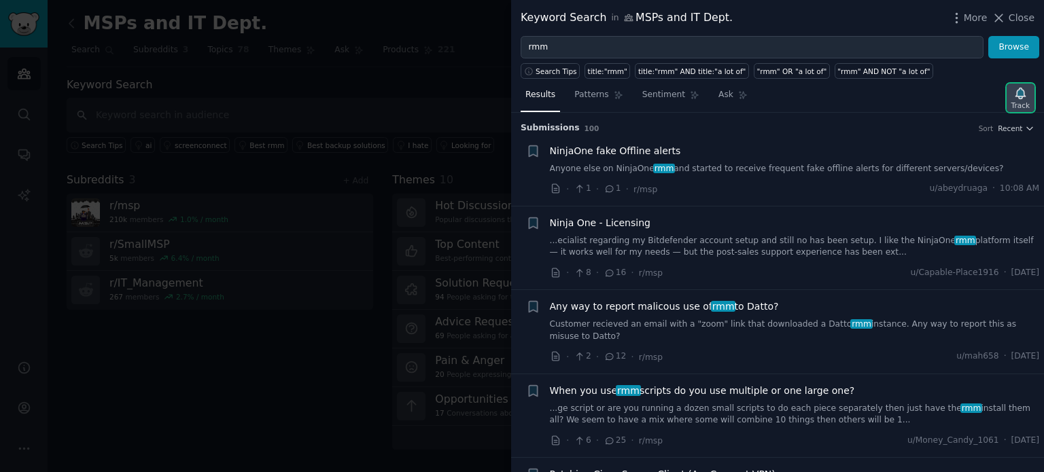
click at [1019, 94] on icon "button" at bounding box center [1020, 93] width 10 height 11
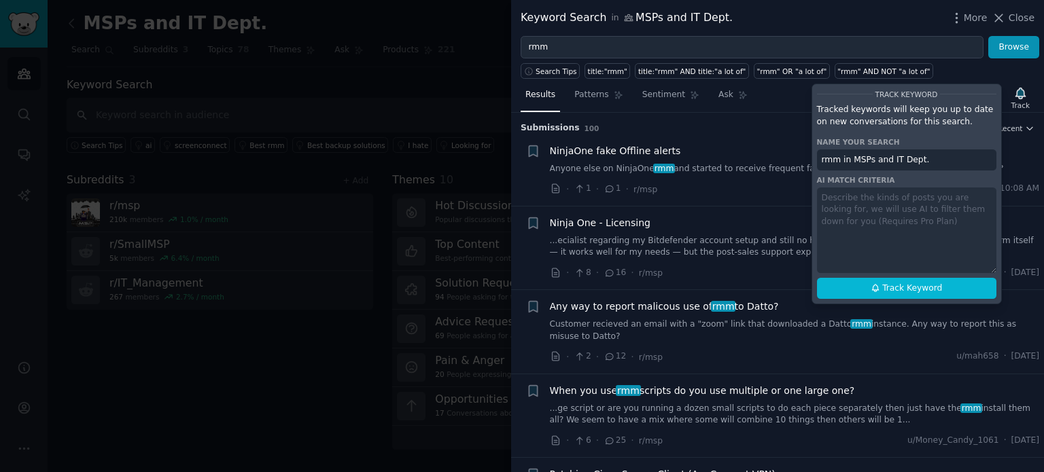
click at [875, 196] on div "Track Keyword Tracked keywords will keep you up to date on new conversations fo…" at bounding box center [906, 194] width 190 height 221
click at [919, 287] on span "Track Keyword" at bounding box center [912, 289] width 60 height 12
type input "rmm in MSPs and IT Dept."
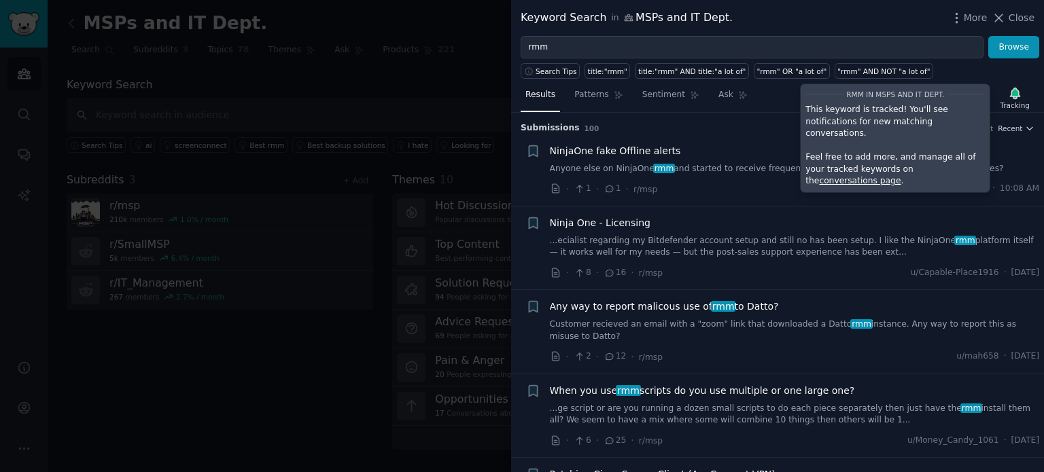
click at [707, 116] on div "Submission s 100 Sort Recent" at bounding box center [778, 124] width 514 height 22
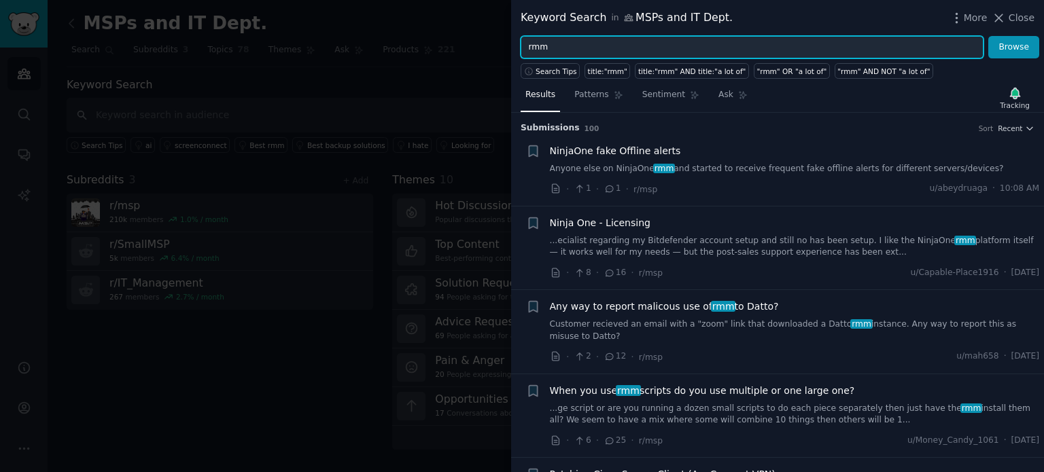
click at [623, 45] on input "rmm" at bounding box center [752, 47] width 463 height 23
drag, startPoint x: 623, startPoint y: 45, endPoint x: 511, endPoint y: 39, distance: 112.3
click at [511, 39] on div "rmm Browse" at bounding box center [777, 47] width 533 height 23
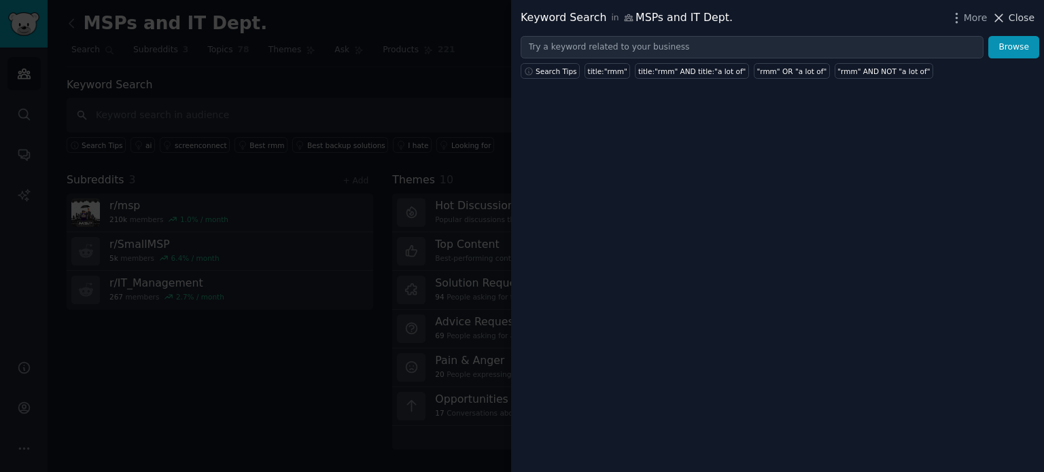
click at [1011, 16] on span "Close" at bounding box center [1022, 18] width 26 height 14
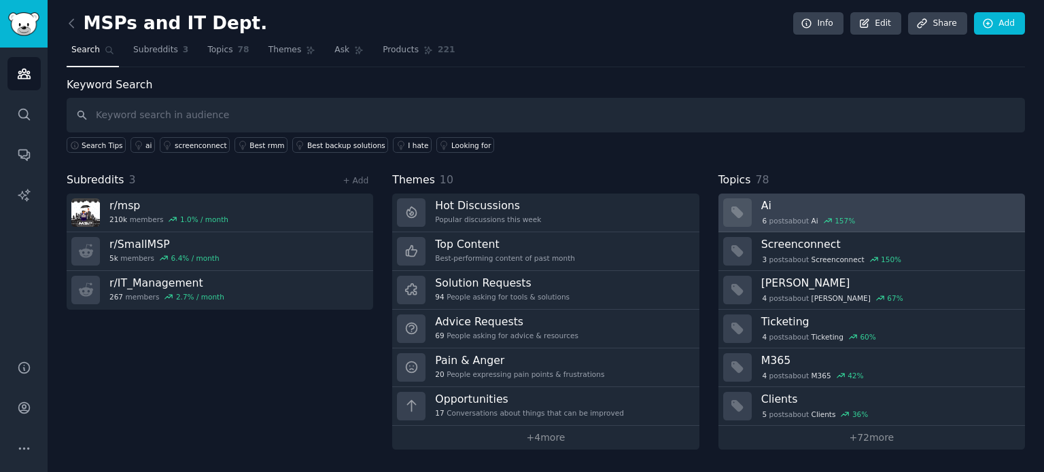
click at [958, 213] on div "6 post s about Ai 157 %" at bounding box center [888, 220] width 254 height 14
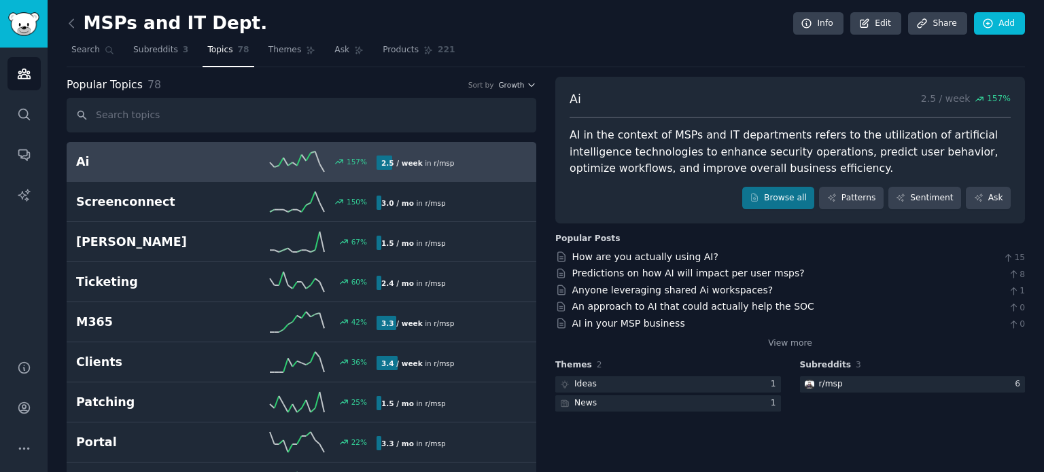
click at [314, 112] on input "text" at bounding box center [302, 115] width 470 height 35
click at [359, 118] on input "text" at bounding box center [302, 115] width 470 height 35
click at [200, 158] on h2 "Ai" at bounding box center [151, 162] width 150 height 17
click at [144, 154] on h2 "Ai" at bounding box center [151, 162] width 150 height 17
click at [75, 22] on icon at bounding box center [72, 23] width 14 height 14
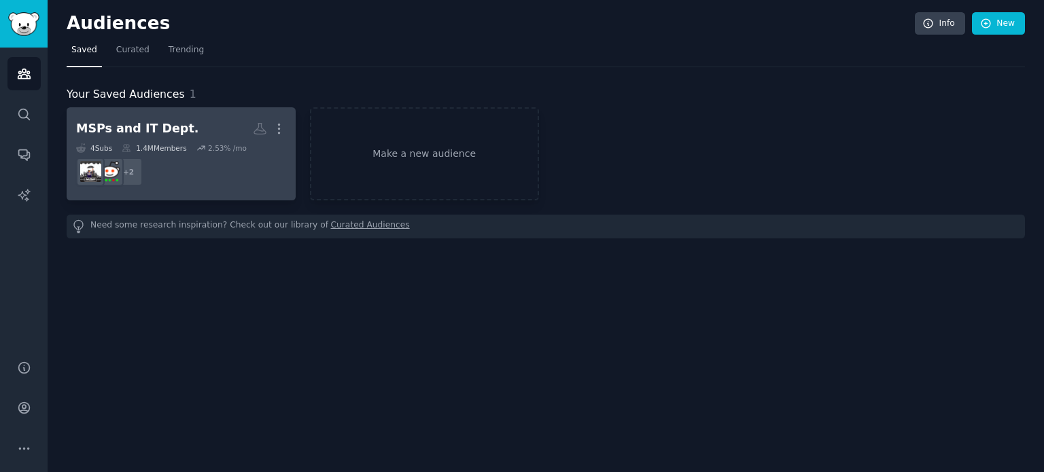
click at [214, 129] on h2 "MSPs and IT Dept. More" at bounding box center [181, 129] width 210 height 24
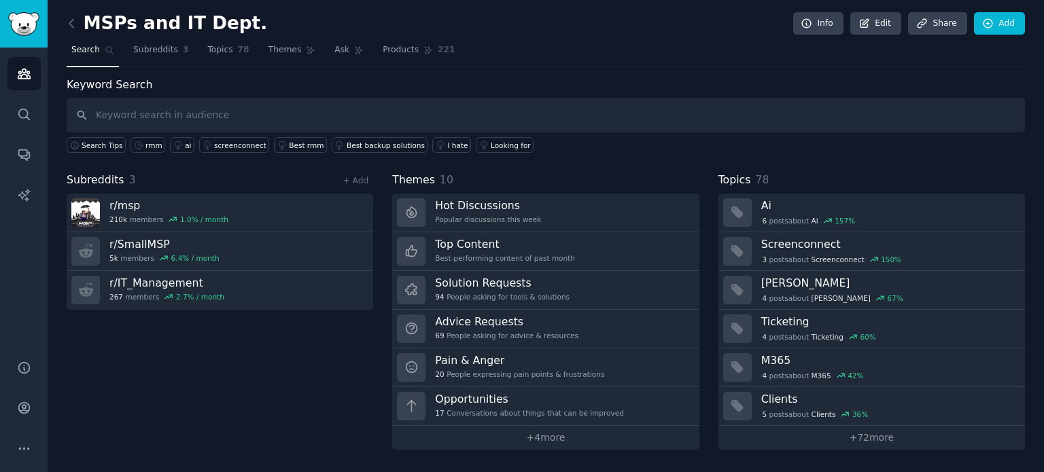
click at [608, 119] on input "text" at bounding box center [546, 115] width 958 height 35
type input "AI"
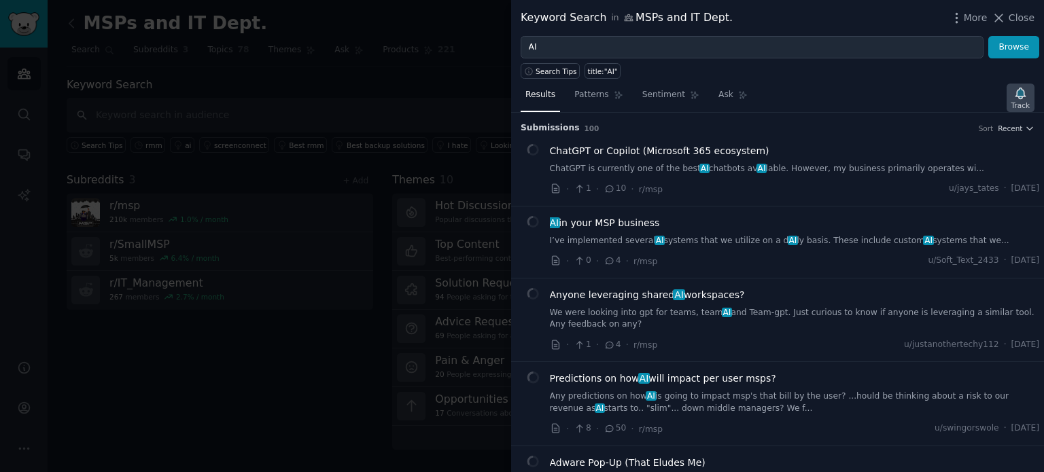
click at [1018, 94] on icon "button" at bounding box center [1020, 93] width 10 height 11
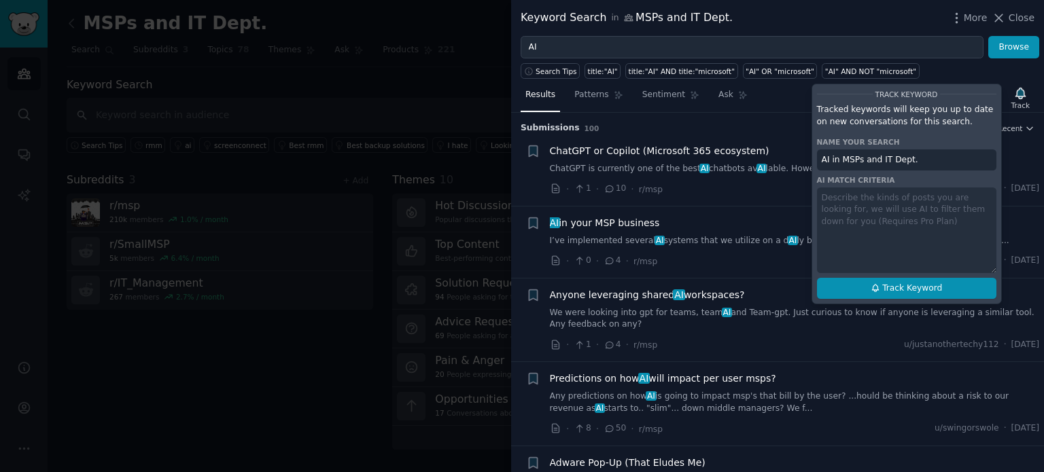
click at [894, 292] on span "Track Keyword" at bounding box center [912, 289] width 60 height 12
type input "AI in MSPs and IT Dept."
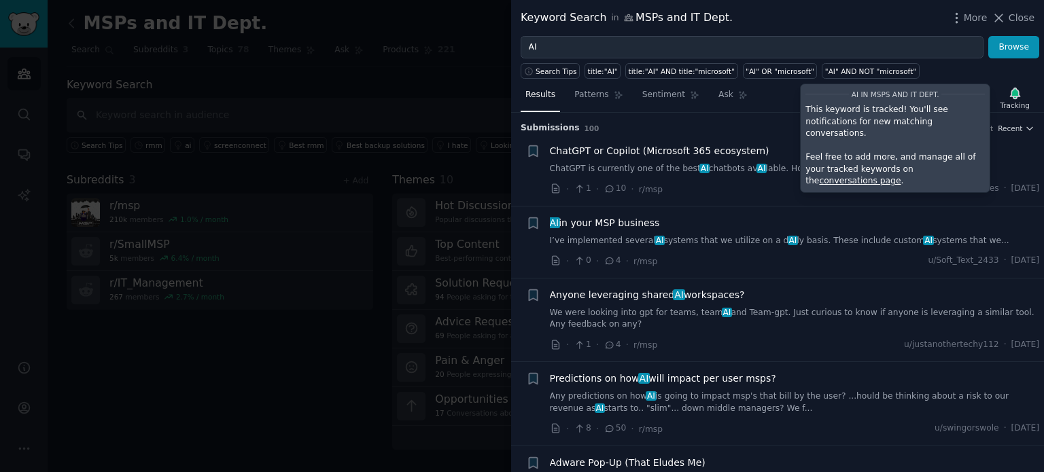
click at [901, 176] on link "conversations page" at bounding box center [860, 181] width 82 height 10
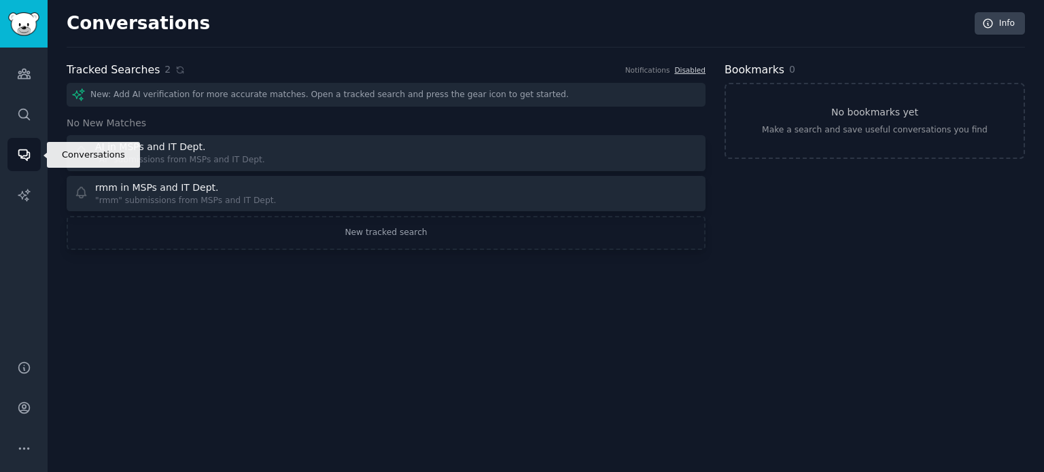
click at [24, 160] on icon "Sidebar" at bounding box center [24, 154] width 14 height 14
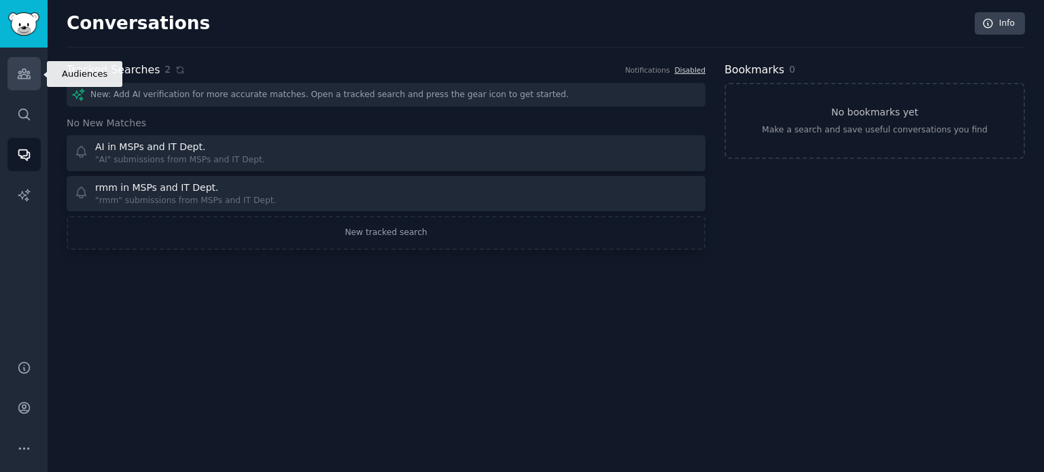
click at [20, 81] on link "Audiences" at bounding box center [23, 73] width 33 height 33
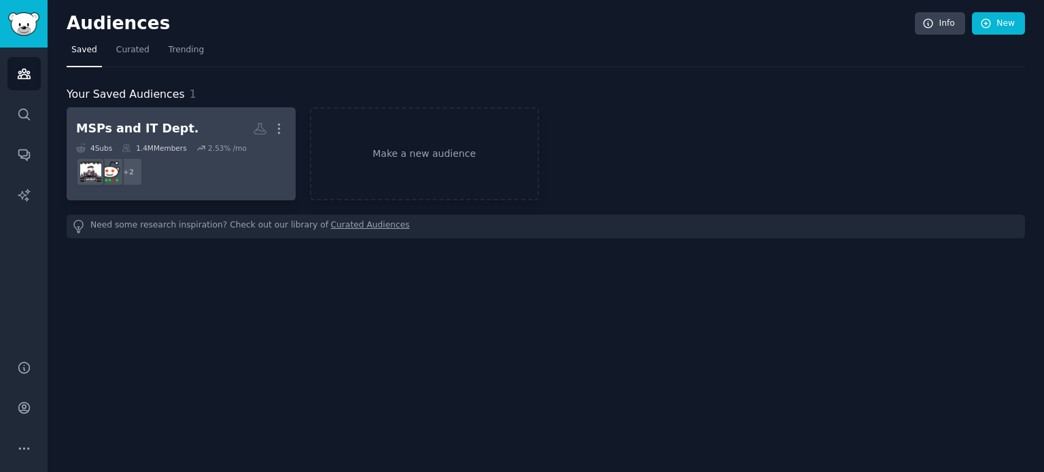
click at [176, 139] on h2 "MSPs and IT Dept. More" at bounding box center [181, 129] width 210 height 24
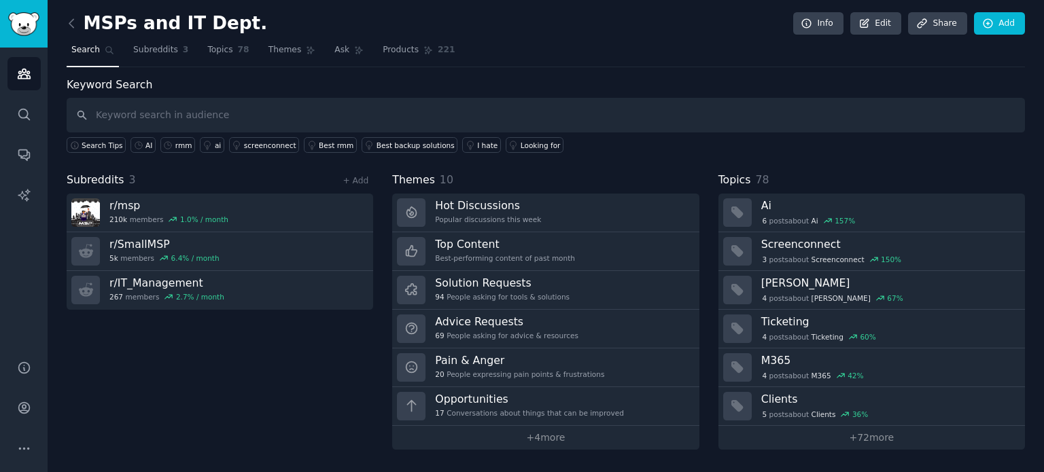
click at [311, 133] on div "Search Tips AI rmm ai screenconnect Best rmm Best backup solutions I hate Looki…" at bounding box center [546, 143] width 958 height 20
click at [319, 143] on div "Best rmm" at bounding box center [336, 146] width 35 height 10
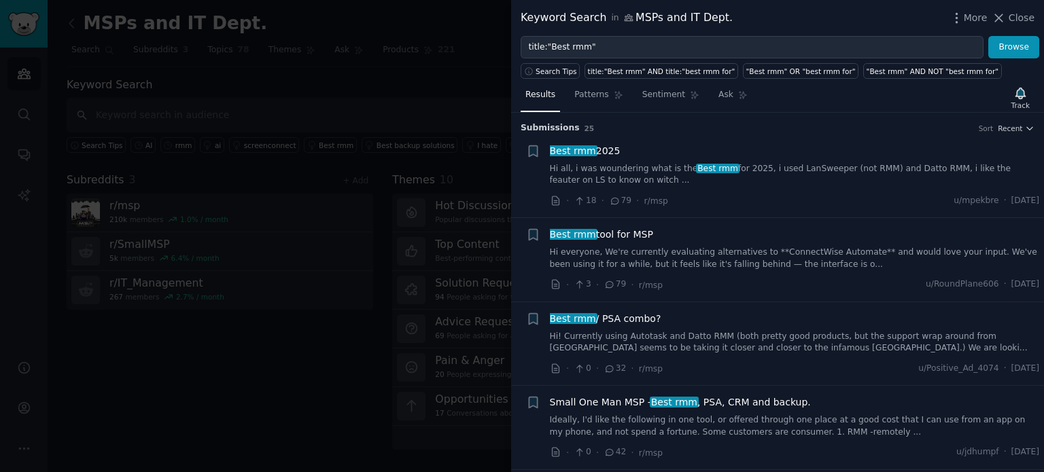
click at [845, 169] on link "Hi all, i was woundering what is the Best rmm for 2025, i used LanSweeper (not …" at bounding box center [795, 175] width 490 height 24
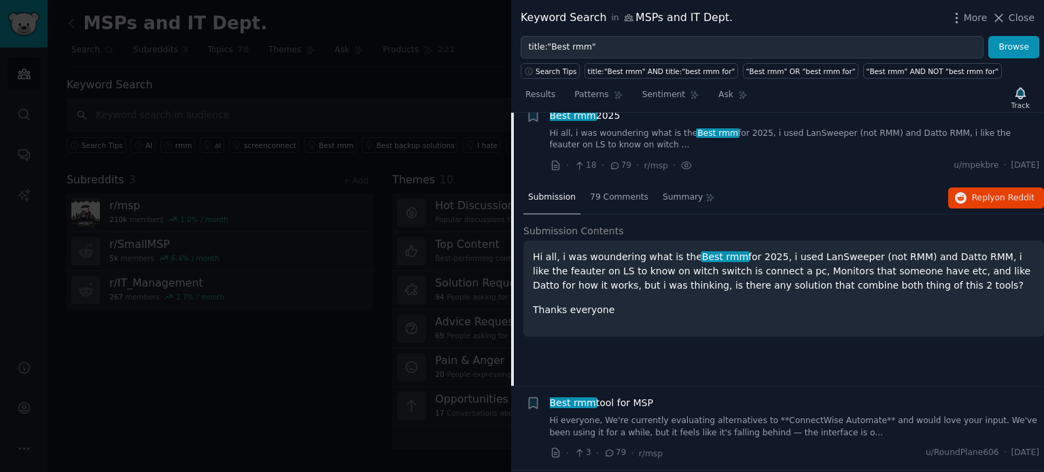
scroll to position [21, 0]
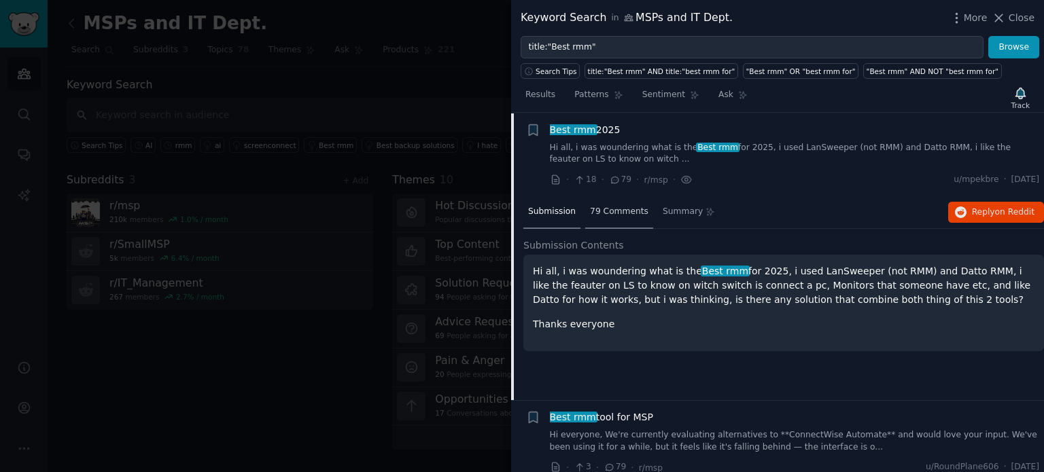
click at [616, 207] on span "79 Comments" at bounding box center [619, 212] width 58 height 12
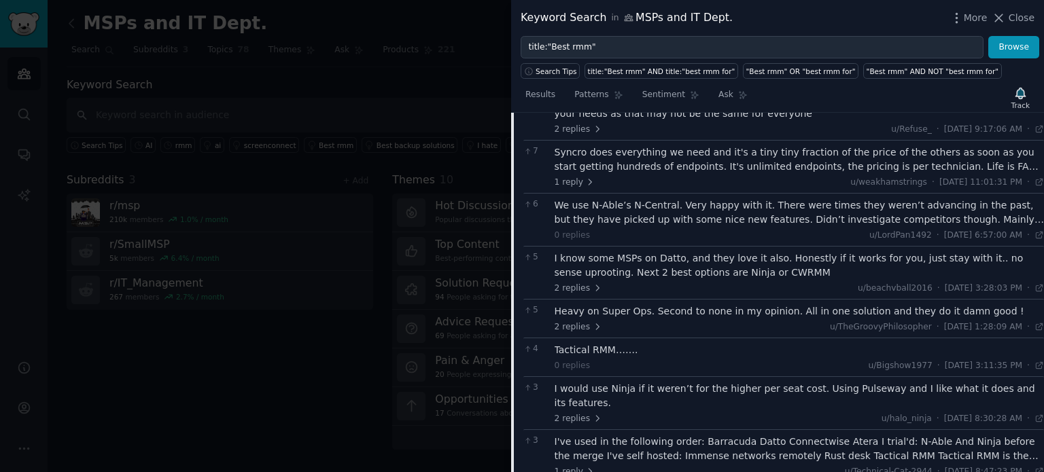
scroll to position [429, 0]
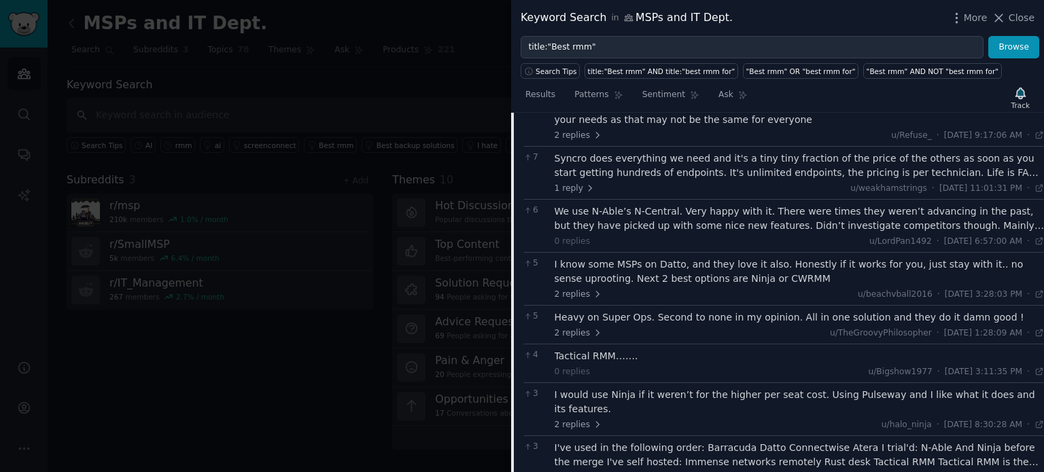
click at [421, 90] on div at bounding box center [522, 236] width 1044 height 472
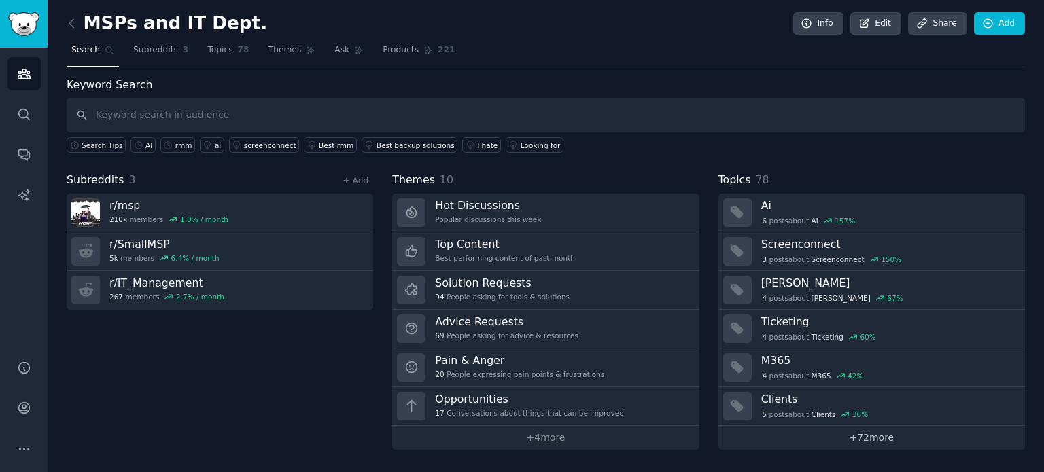
click at [890, 439] on link "+ 72 more" at bounding box center [871, 438] width 307 height 24
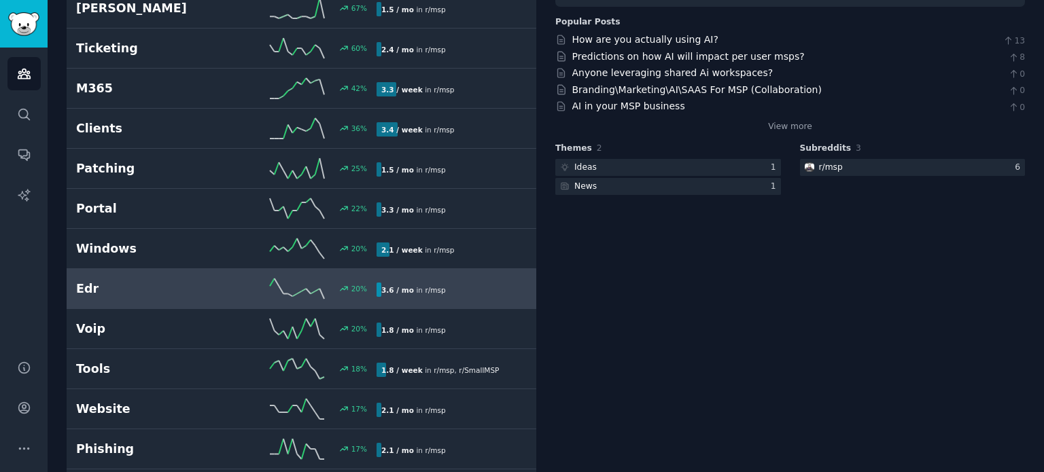
scroll to position [272, 0]
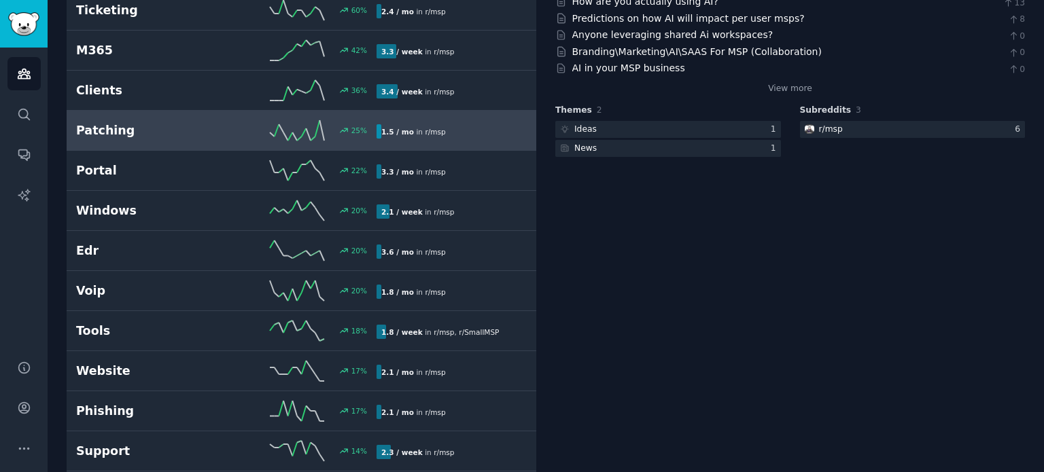
click at [133, 139] on link "Patching 25 % 1.5 / mo in r/ msp" at bounding box center [302, 131] width 470 height 40
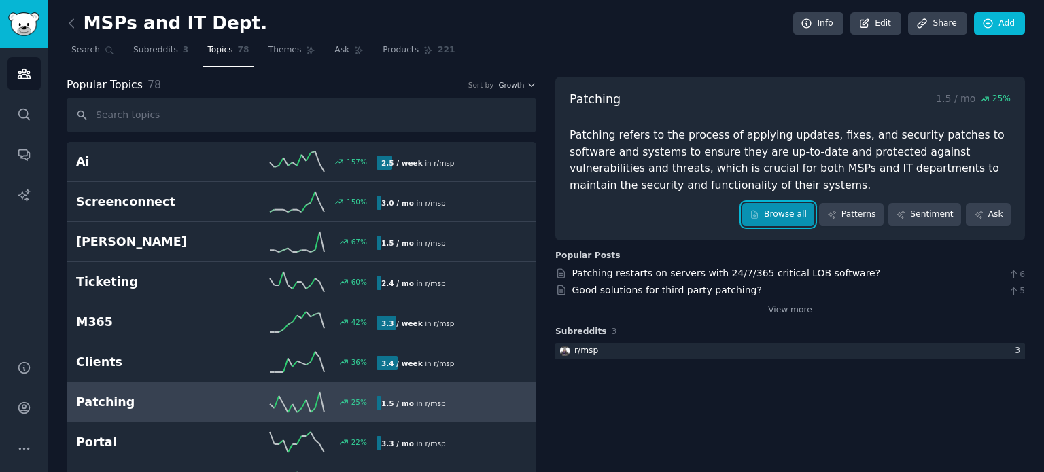
click at [799, 218] on link "Browse all" at bounding box center [778, 214] width 73 height 23
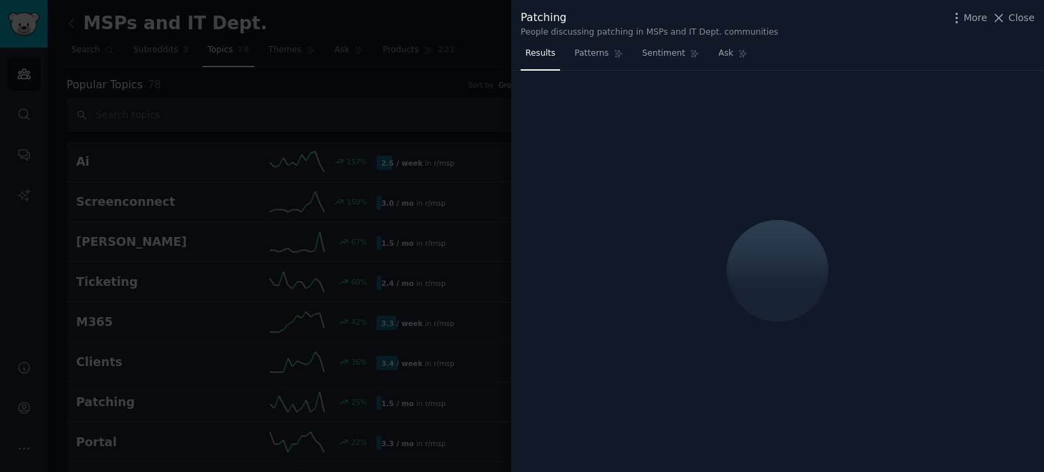
click at [538, 17] on div "Patching" at bounding box center [650, 18] width 258 height 17
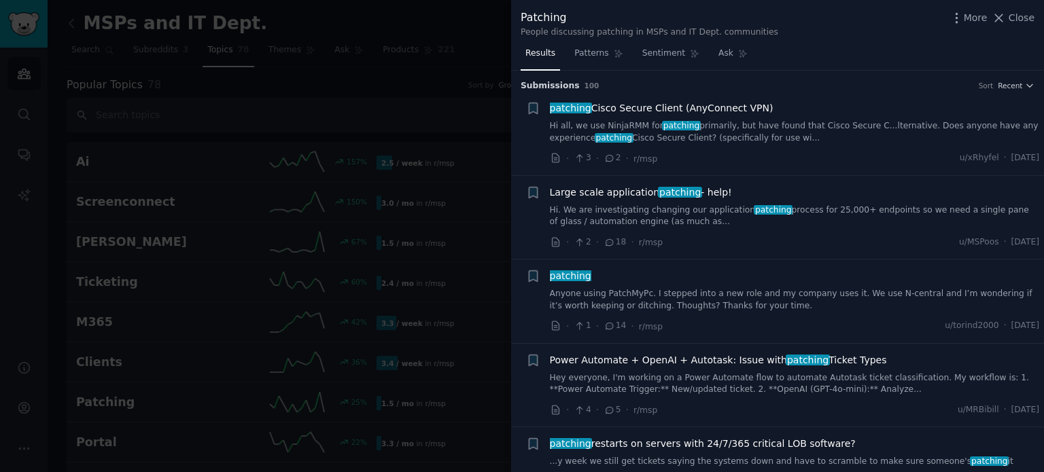
click at [120, 94] on div at bounding box center [522, 236] width 1044 height 472
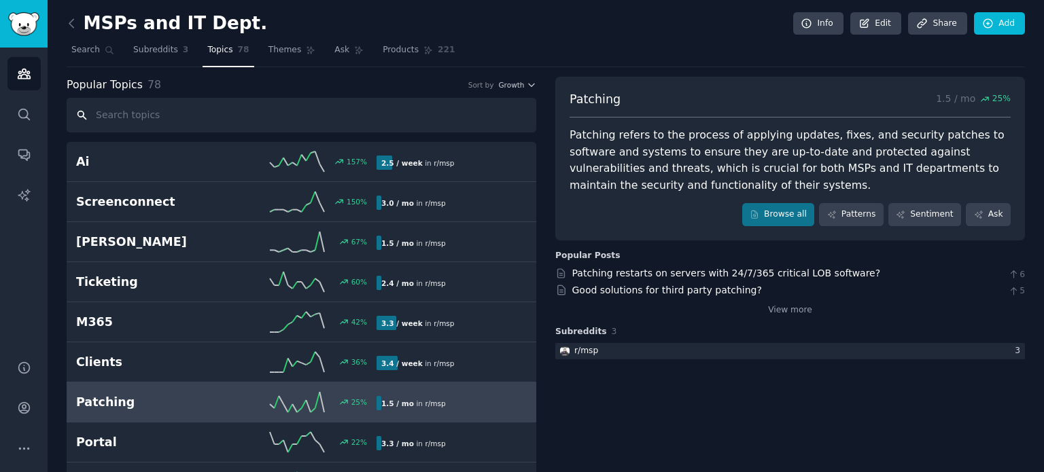
click at [162, 109] on input "text" at bounding box center [302, 115] width 470 height 35
paste input "Patching"
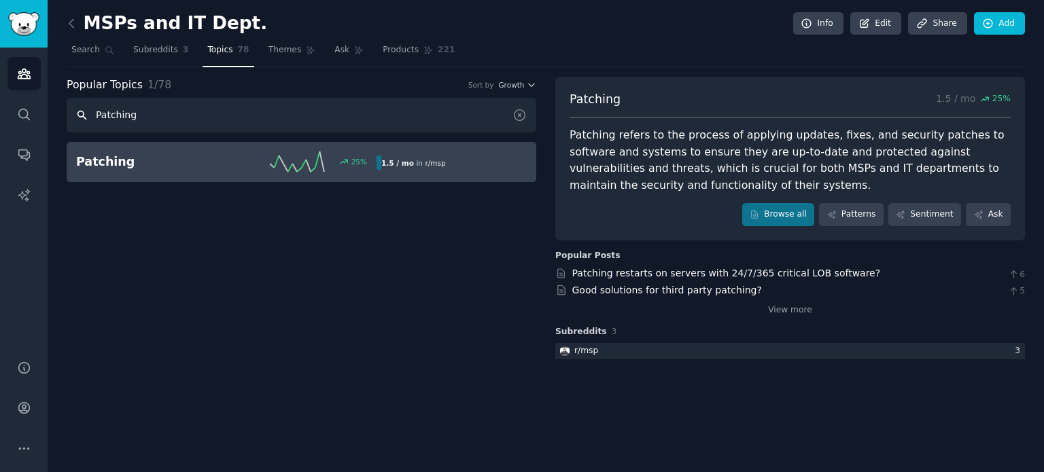
type input "Patching"
click at [220, 54] on span "Topics" at bounding box center [219, 50] width 25 height 12
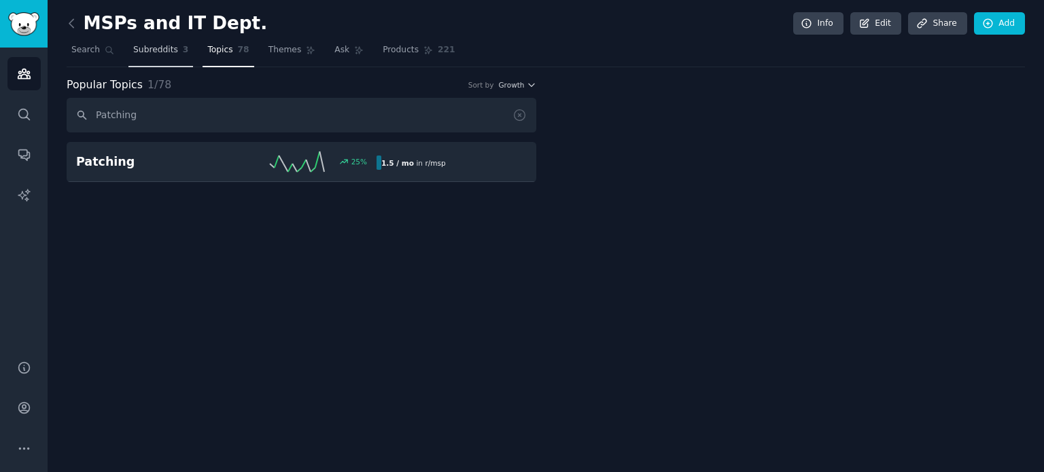
click at [135, 50] on span "Subreddits" at bounding box center [155, 50] width 45 height 12
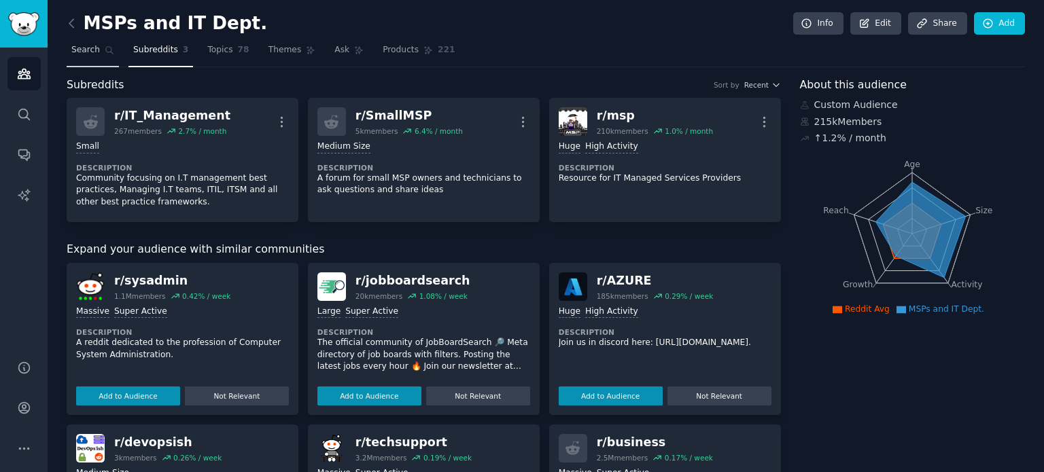
click at [84, 50] on span "Search" at bounding box center [85, 50] width 29 height 12
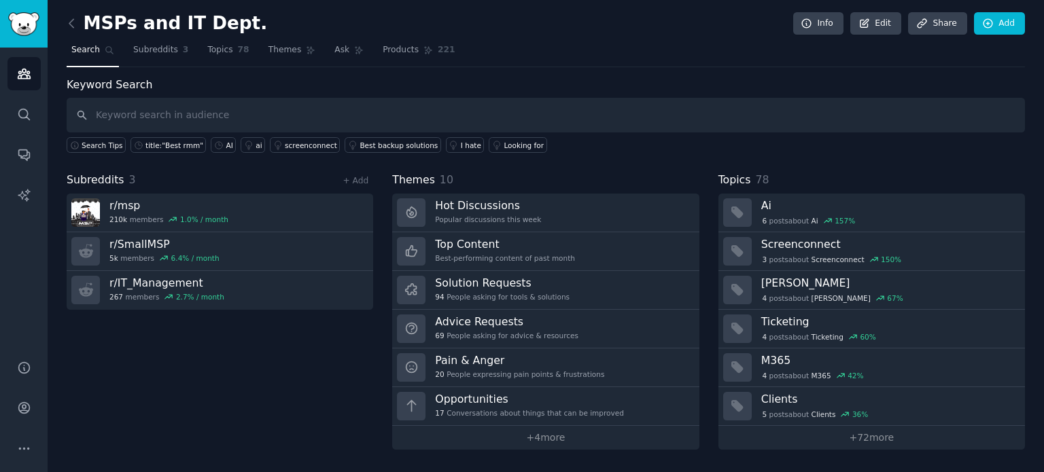
click at [194, 112] on input "text" at bounding box center [546, 115] width 958 height 35
type input "Patching"
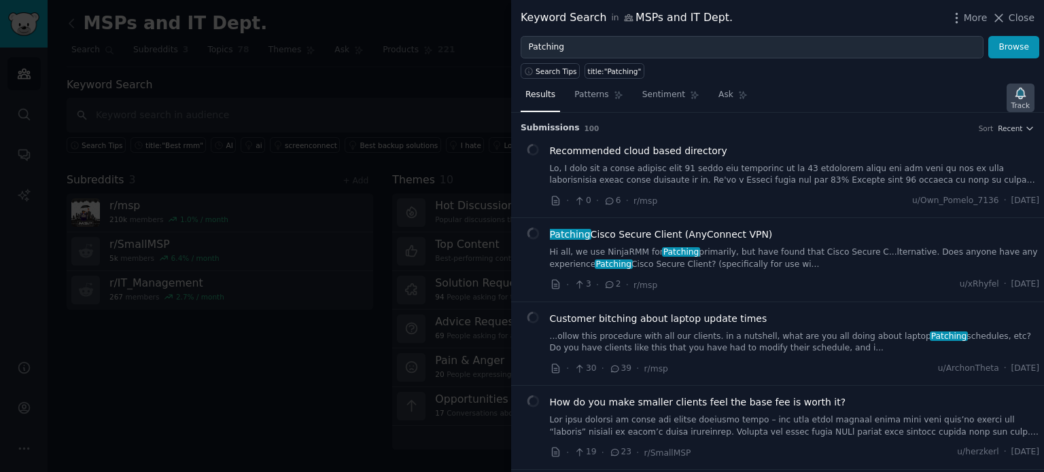
click at [1021, 90] on icon "button" at bounding box center [1020, 93] width 10 height 11
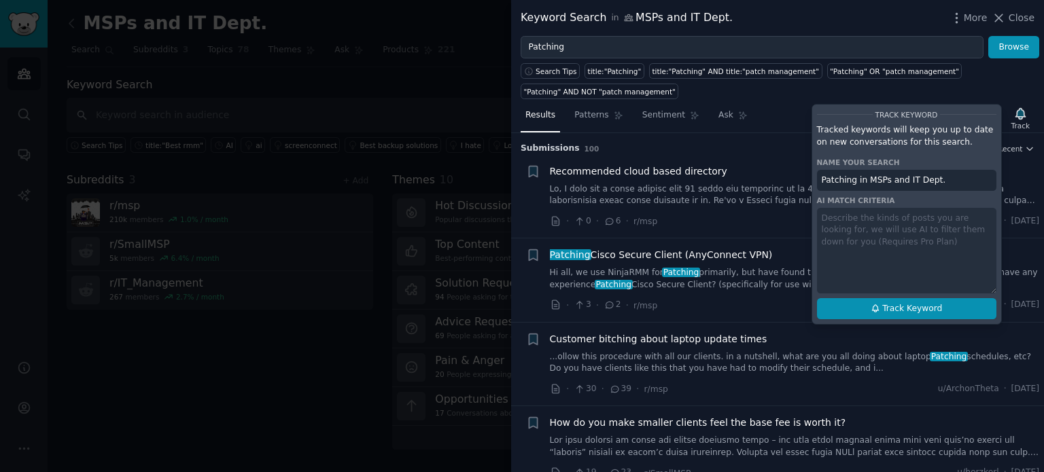
click at [912, 317] on div "Track Keyword Tracked keywords will keep you up to date on new conversations fo…" at bounding box center [906, 214] width 190 height 221
click at [918, 307] on span "Track Keyword" at bounding box center [912, 309] width 60 height 12
type input "Patching in MSPs and IT Dept."
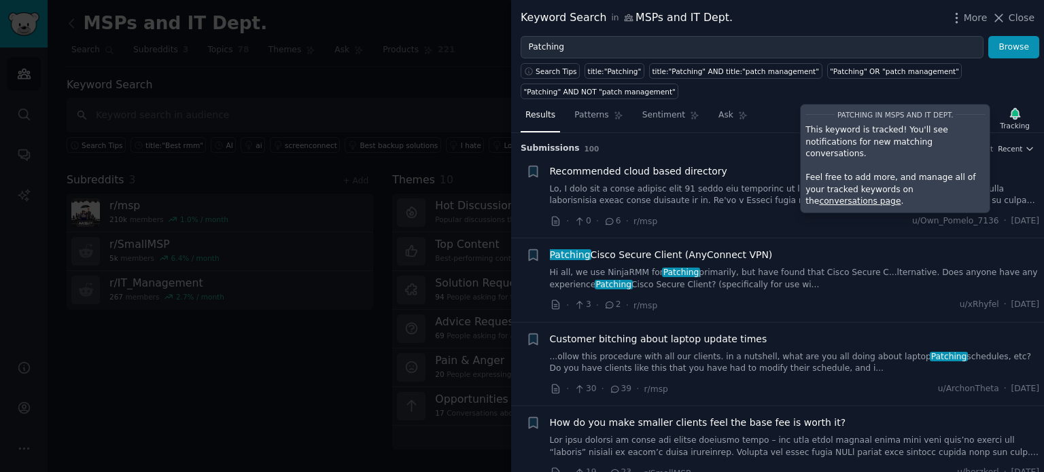
click at [438, 18] on div at bounding box center [522, 236] width 1044 height 472
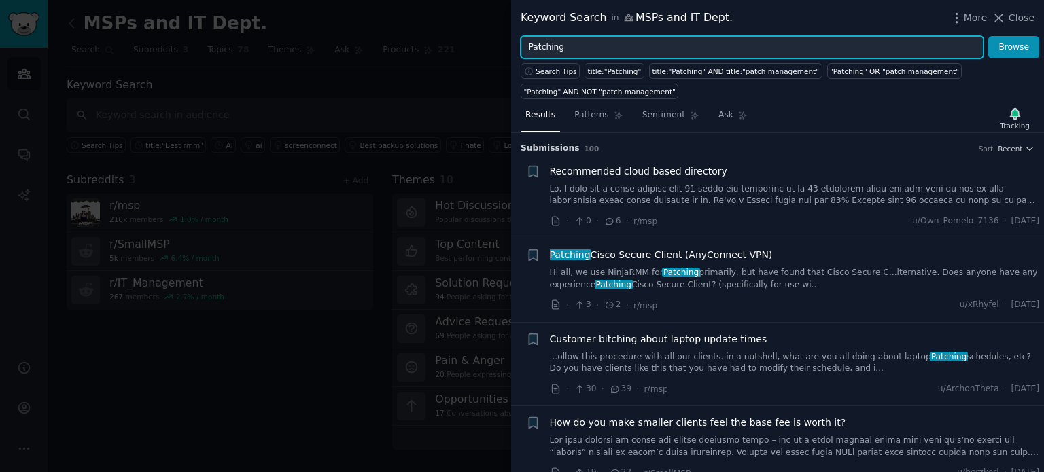
drag, startPoint x: 582, startPoint y: 49, endPoint x: 475, endPoint y: 36, distance: 107.5
click at [480, 42] on div "Keyword Search in MSPs and IT Dept. More Close Patching Browse Search Tips titl…" at bounding box center [522, 236] width 1044 height 472
type input "zero trust"
click at [988, 36] on button "Browse" at bounding box center [1013, 47] width 51 height 23
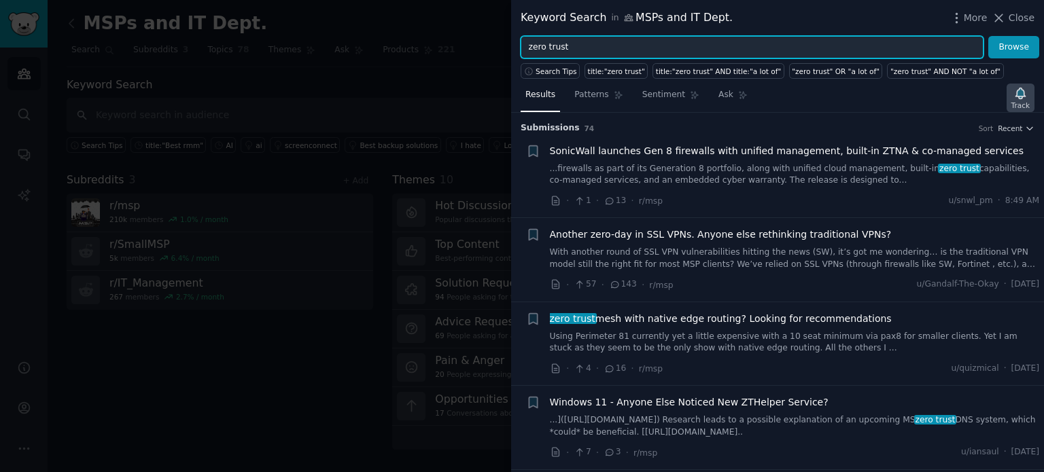
click at [1017, 97] on icon "button" at bounding box center [1020, 93] width 14 height 14
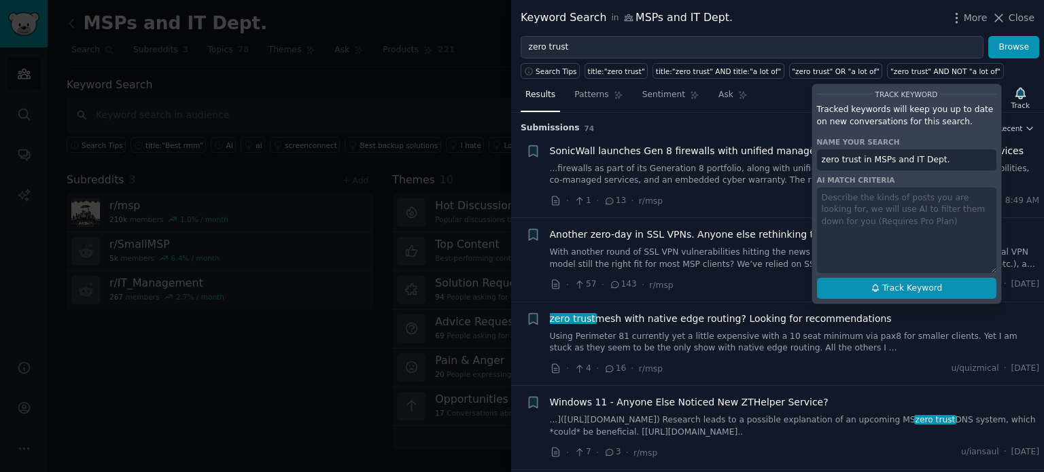
click at [899, 287] on span "Track Keyword" at bounding box center [912, 289] width 60 height 12
type input "zero trust in MSPs and IT Dept."
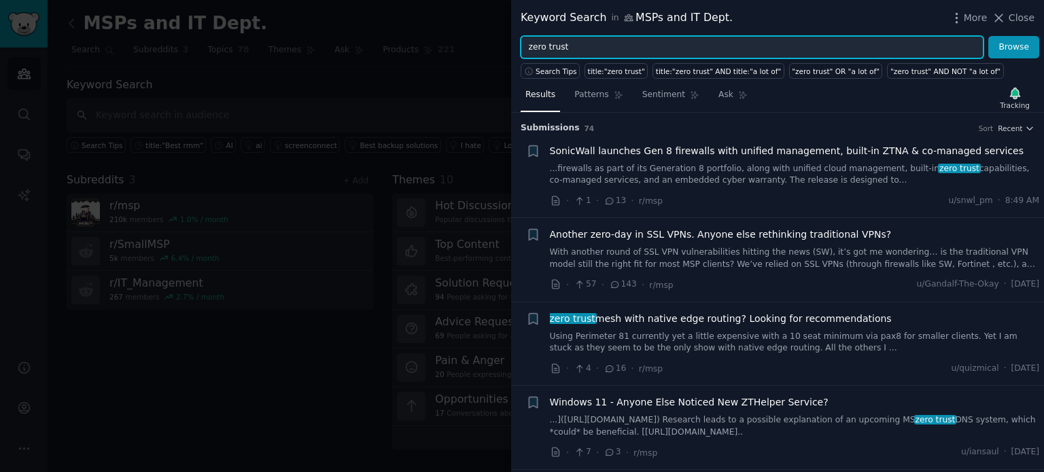
drag, startPoint x: 574, startPoint y: 41, endPoint x: 453, endPoint y: 43, distance: 121.7
click at [451, 43] on div "Keyword Search in MSPs and IT Dept. More Close zero trust Browse Search Tips ti…" at bounding box center [522, 236] width 1044 height 472
type input "MDM"
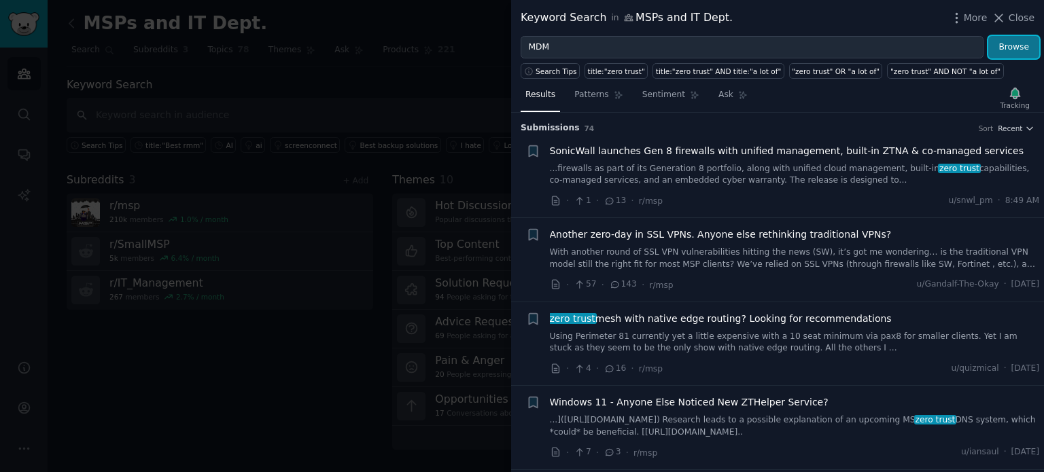
click at [1003, 47] on button "Browse" at bounding box center [1013, 47] width 51 height 23
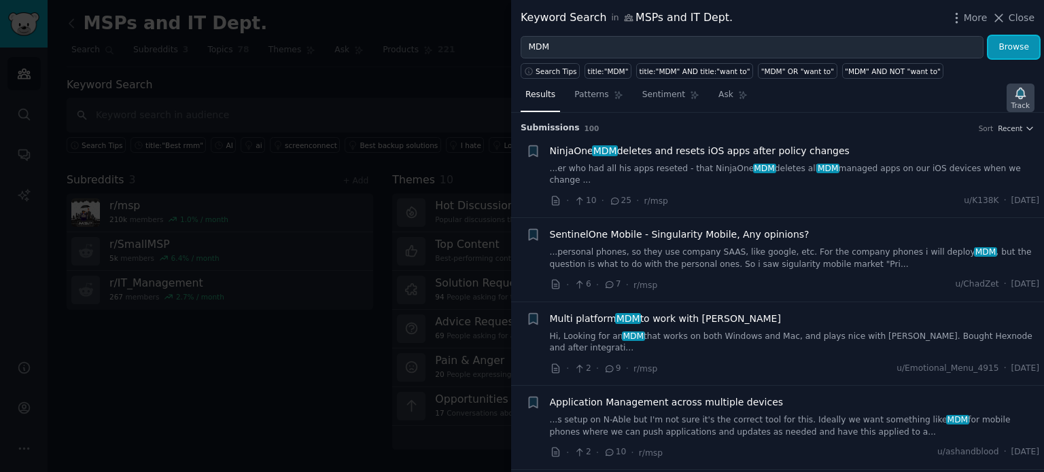
click at [1019, 97] on icon "button" at bounding box center [1020, 93] width 10 height 11
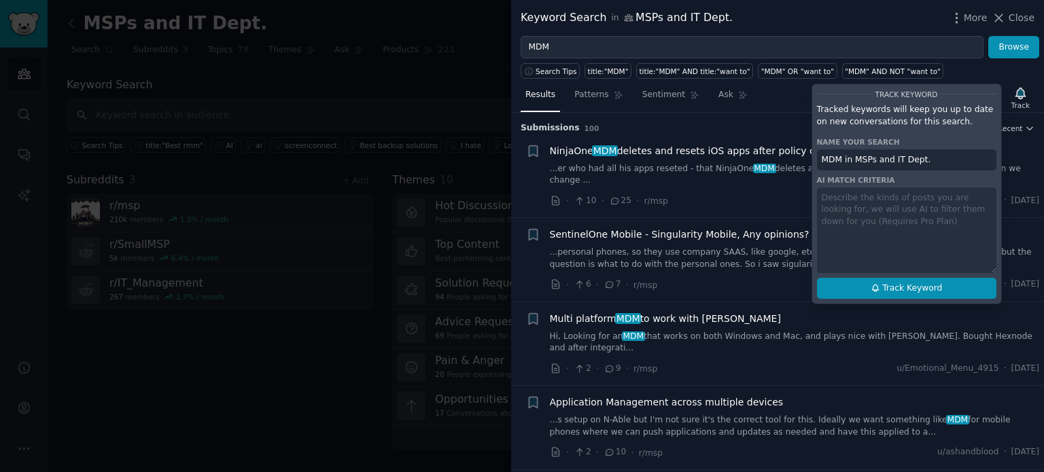
click at [875, 292] on button "Track Keyword" at bounding box center [906, 289] width 179 height 22
type input "MDM in MSPs and IT Dept."
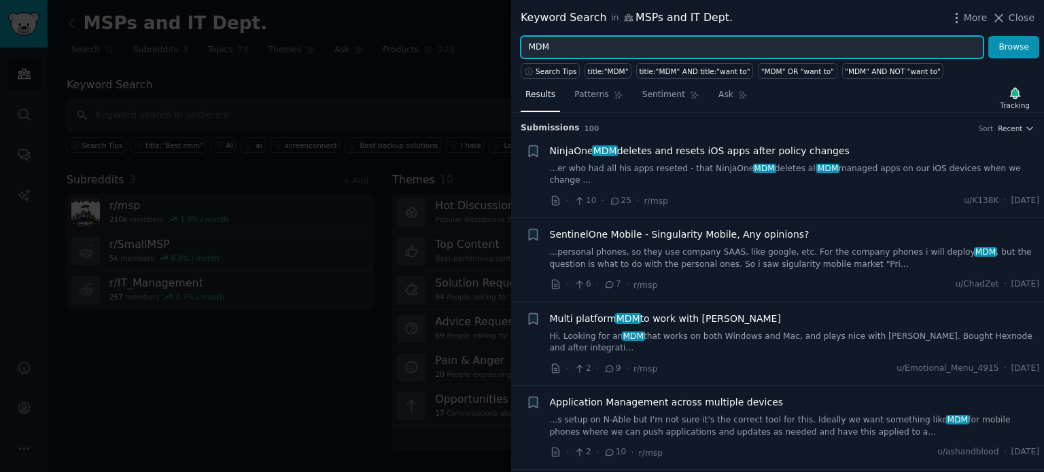
click at [576, 41] on input "MDM" at bounding box center [752, 47] width 463 height 23
drag, startPoint x: 576, startPoint y: 41, endPoint x: 508, endPoint y: 43, distance: 68.7
click at [508, 43] on div "Keyword Search in MSPs and IT Dept. More Close MDM Browse Search Tips title:"MD…" at bounding box center [522, 236] width 1044 height 472
click at [988, 36] on button "Browse" at bounding box center [1013, 47] width 51 height 23
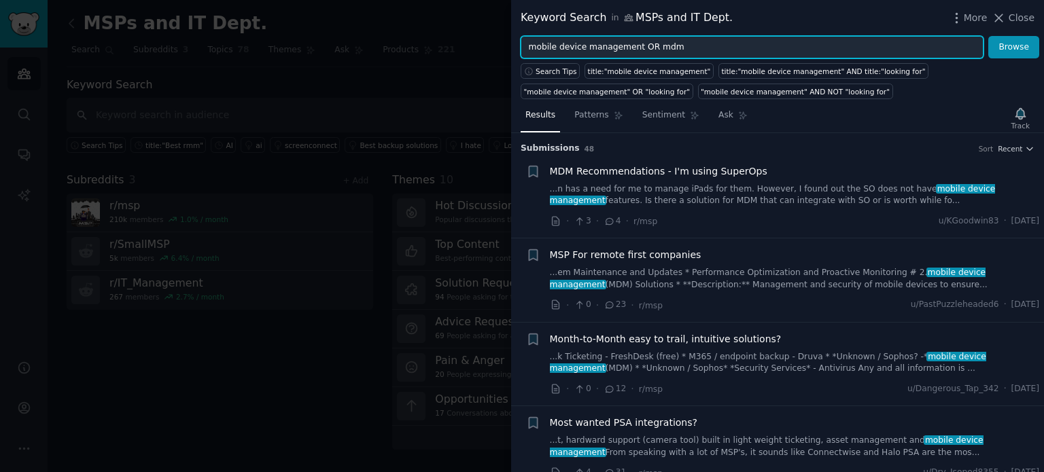
type input "mobile device management OR mdm"
click at [988, 36] on button "Browse" at bounding box center [1013, 47] width 51 height 23
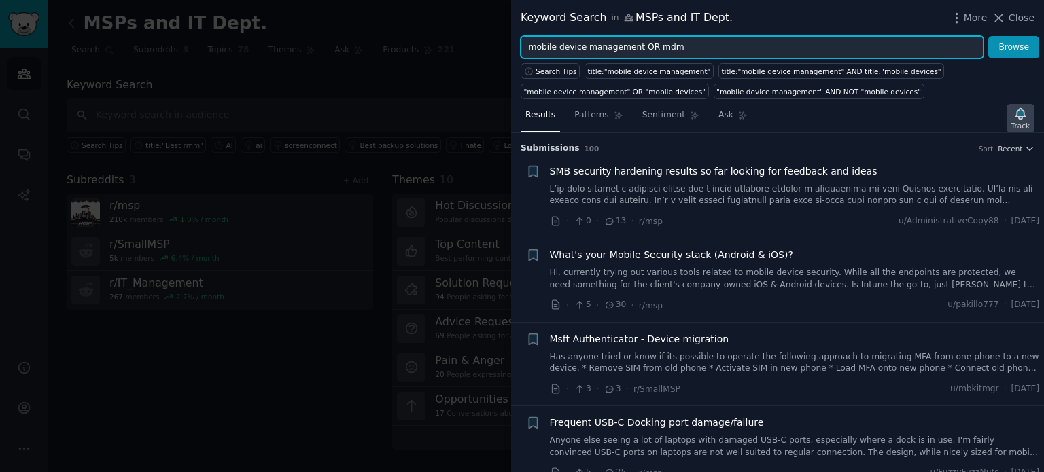
click at [1024, 119] on icon "button" at bounding box center [1020, 114] width 14 height 14
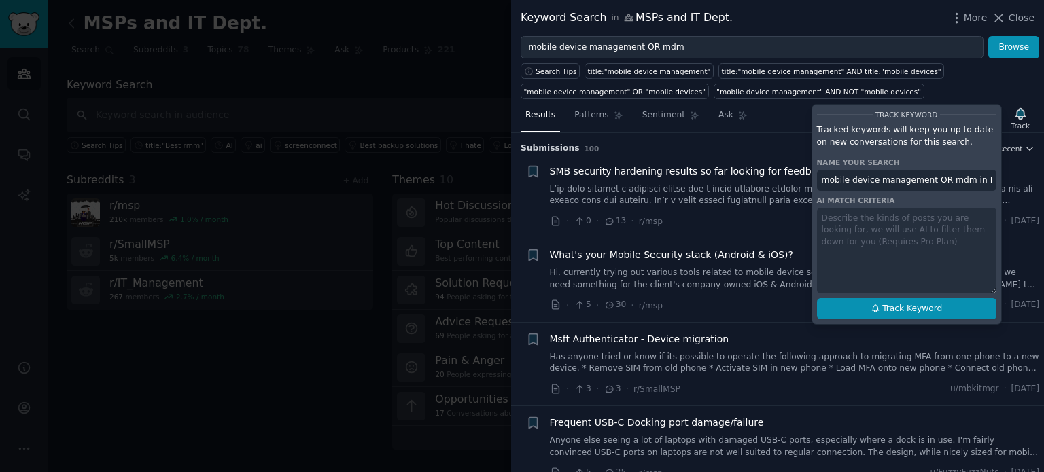
click at [917, 307] on span "Track Keyword" at bounding box center [912, 309] width 60 height 12
type input "mobile device management OR mdm in MSPs and IT Dept."
click at [934, 92] on div "Search Tips title:"mobile device management" title:"mobile device management" A…" at bounding box center [777, 78] width 533 height 41
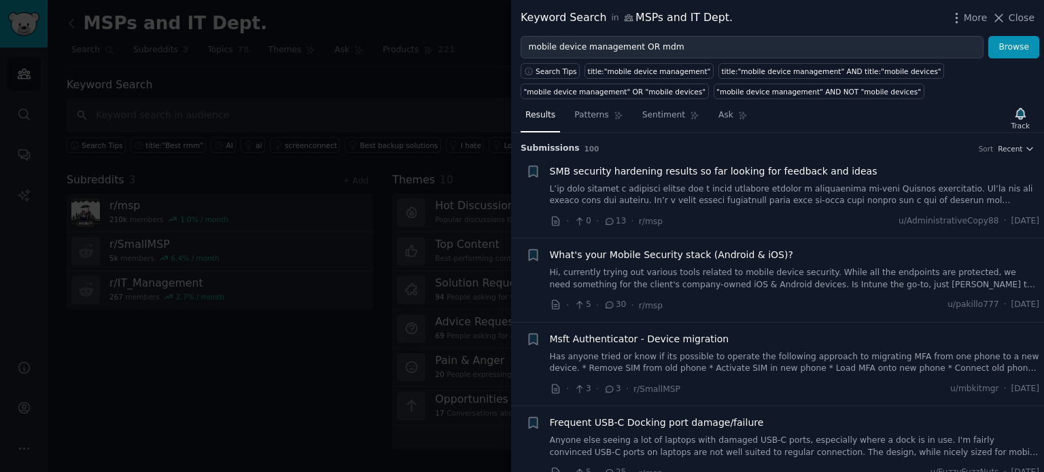
click at [40, 290] on div at bounding box center [522, 236] width 1044 height 472
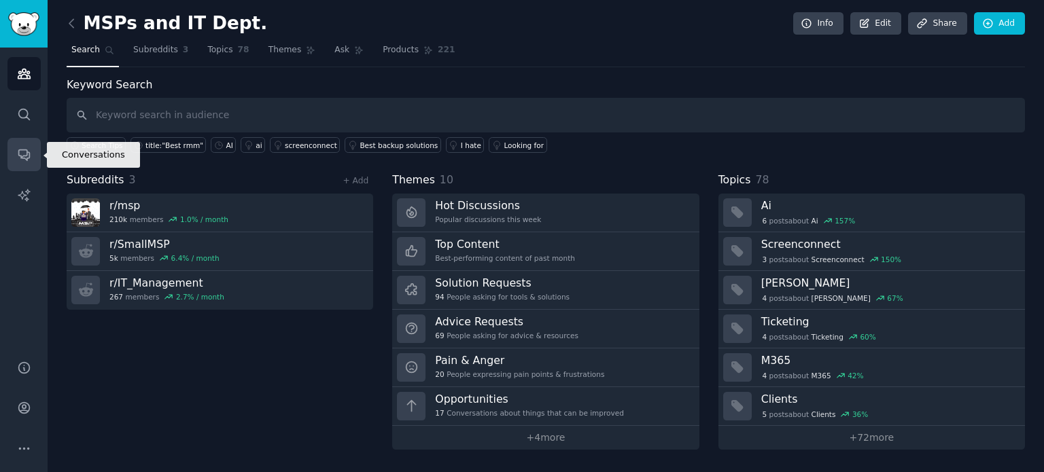
click at [33, 154] on link "Conversations" at bounding box center [23, 154] width 33 height 33
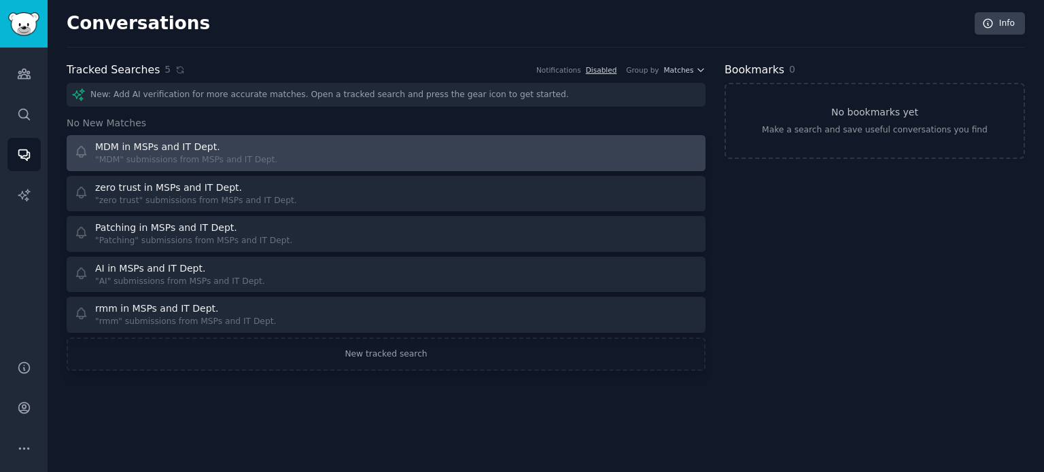
click at [407, 162] on div at bounding box center [547, 153] width 303 height 27
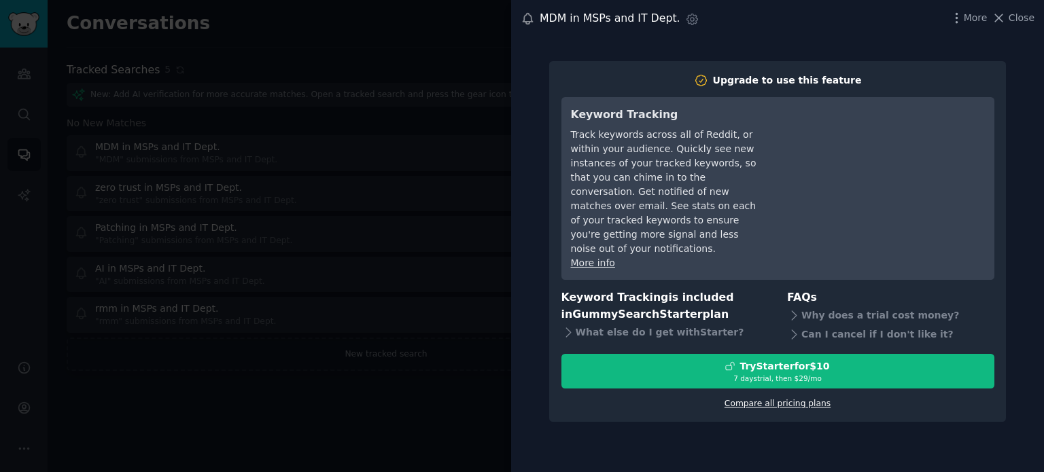
click at [756, 399] on link "Compare all pricing plans" at bounding box center [777, 404] width 106 height 10
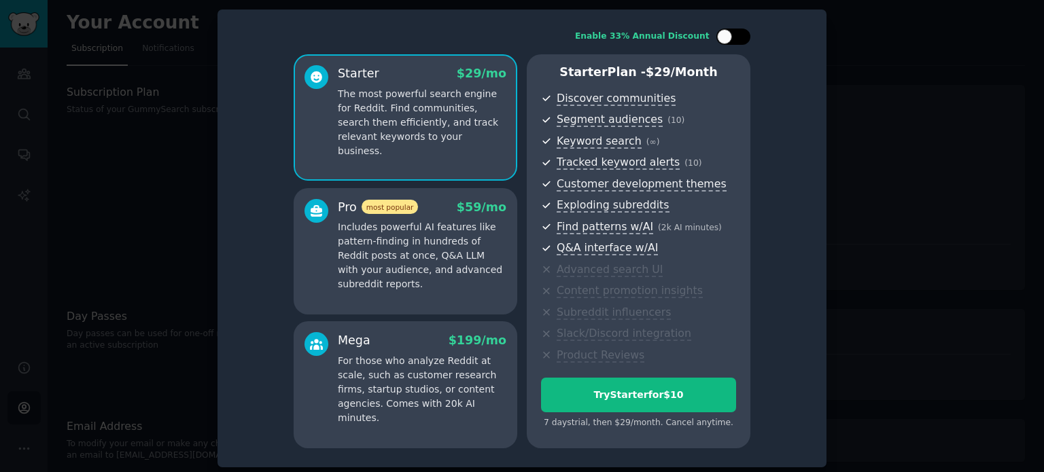
click at [726, 33] on div at bounding box center [724, 36] width 15 height 15
click at [741, 32] on div at bounding box center [733, 37] width 34 height 16
checkbox input "false"
